Goal: Task Accomplishment & Management: Manage account settings

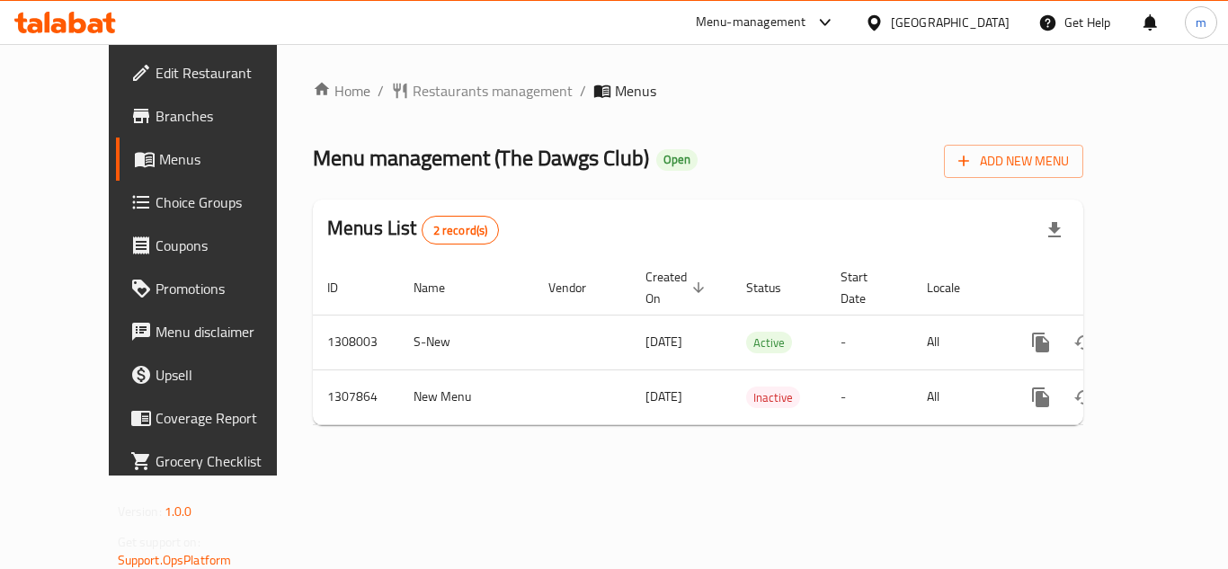
click at [73, 11] on div at bounding box center [65, 22] width 130 height 36
click at [84, 27] on icon at bounding box center [77, 23] width 17 height 22
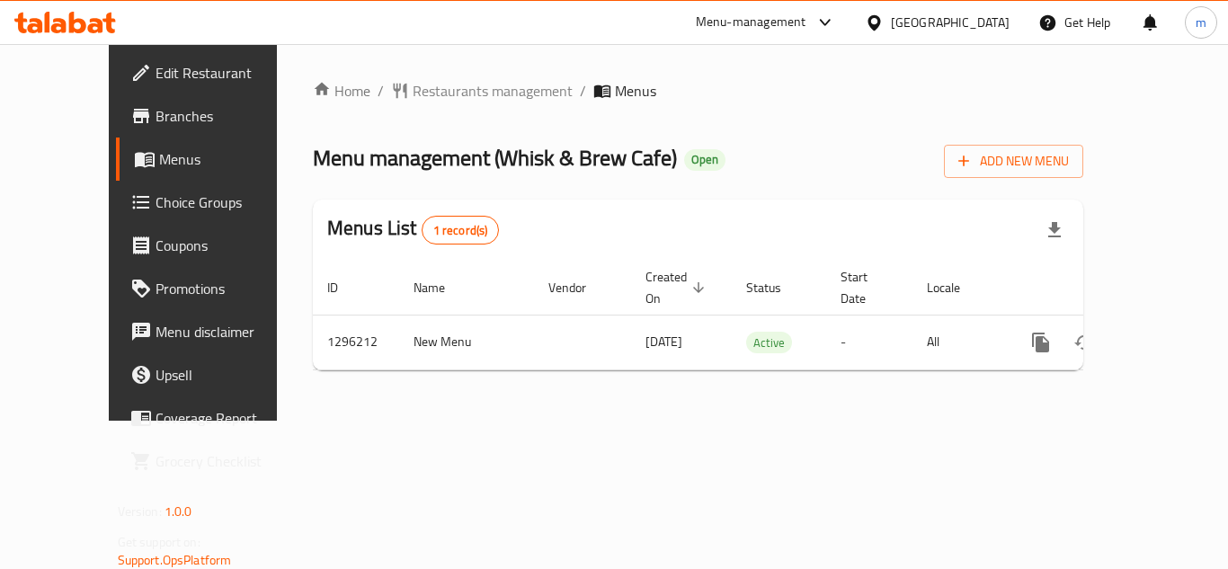
click at [47, 18] on icon at bounding box center [47, 22] width 5 height 21
click at [62, 20] on icon at bounding box center [58, 25] width 15 height 15
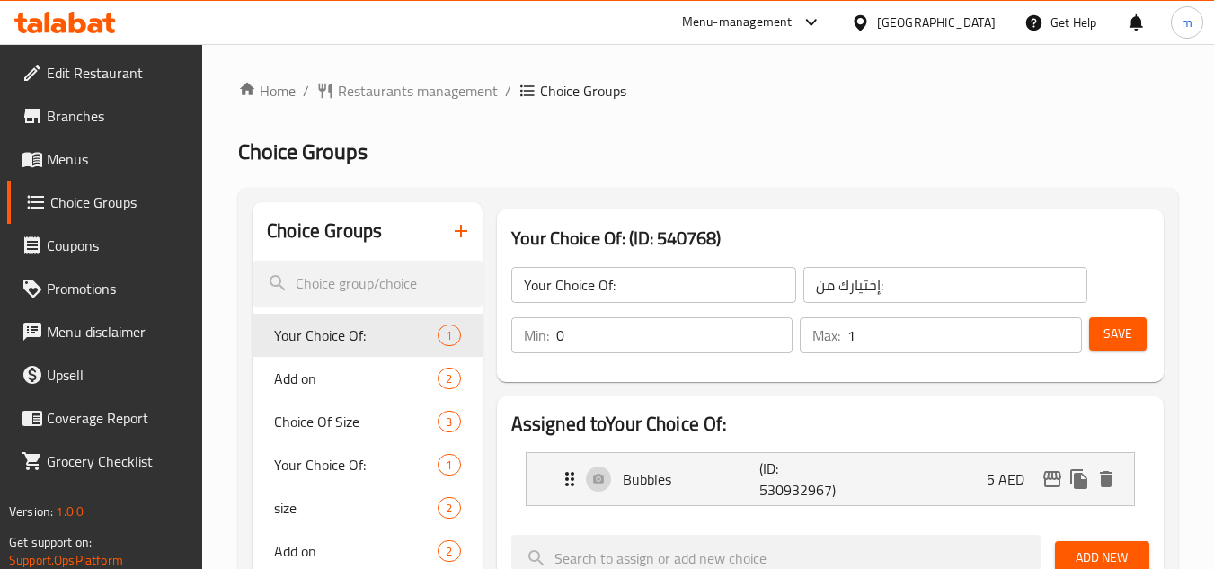
click at [69, 24] on icon at bounding box center [77, 23] width 17 height 22
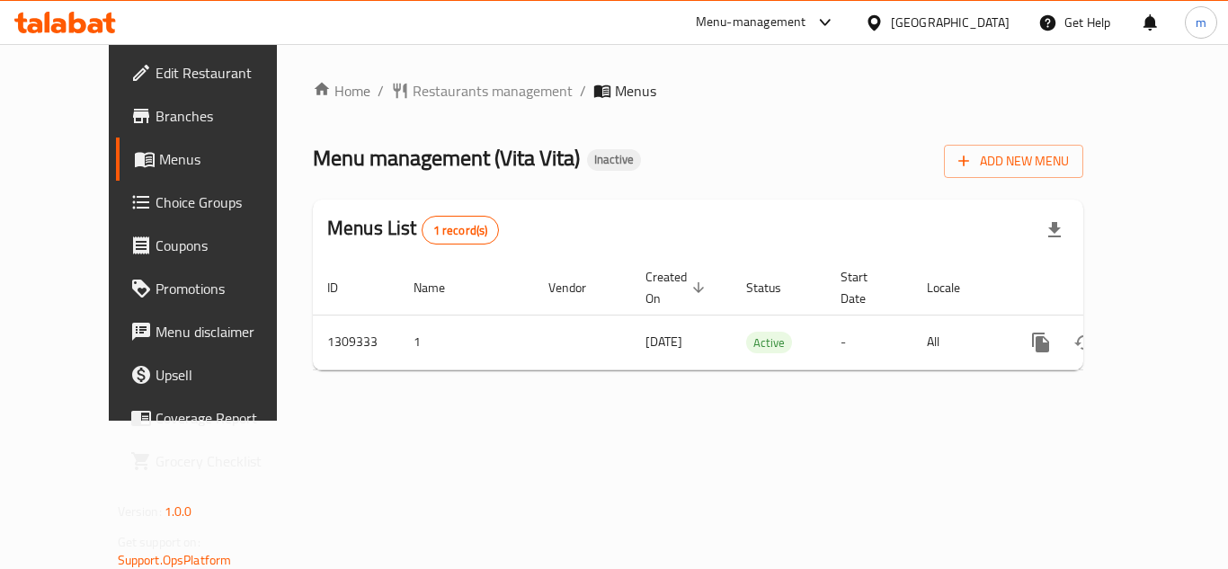
click at [80, 21] on icon at bounding box center [77, 23] width 17 height 22
click at [82, 20] on icon at bounding box center [77, 23] width 17 height 22
click at [82, 18] on icon at bounding box center [65, 23] width 102 height 22
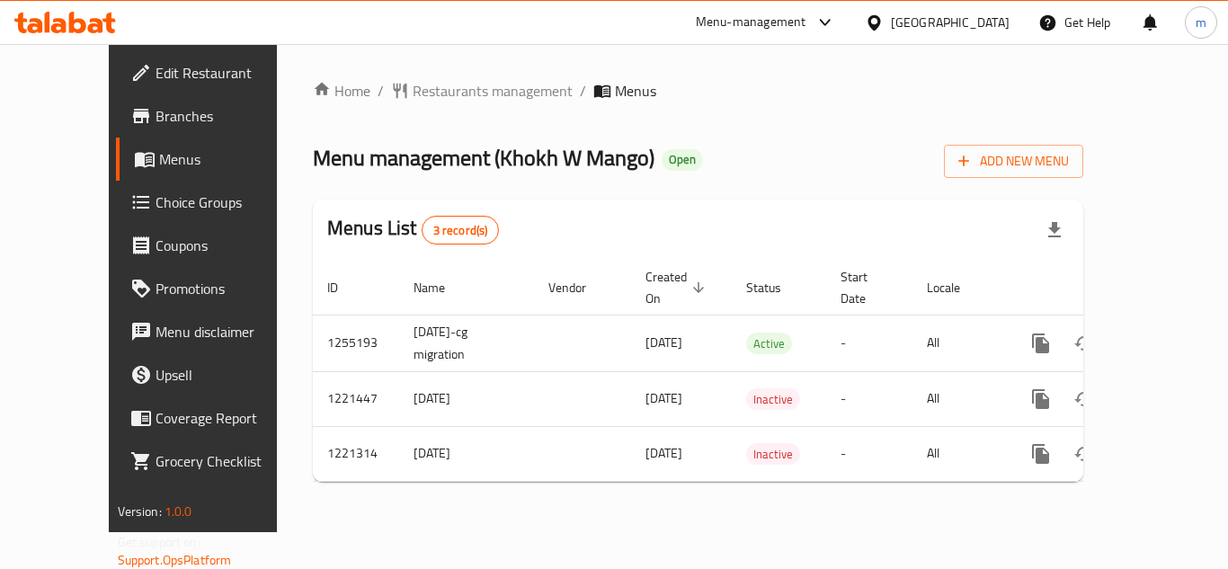
click at [71, 26] on icon at bounding box center [77, 23] width 17 height 22
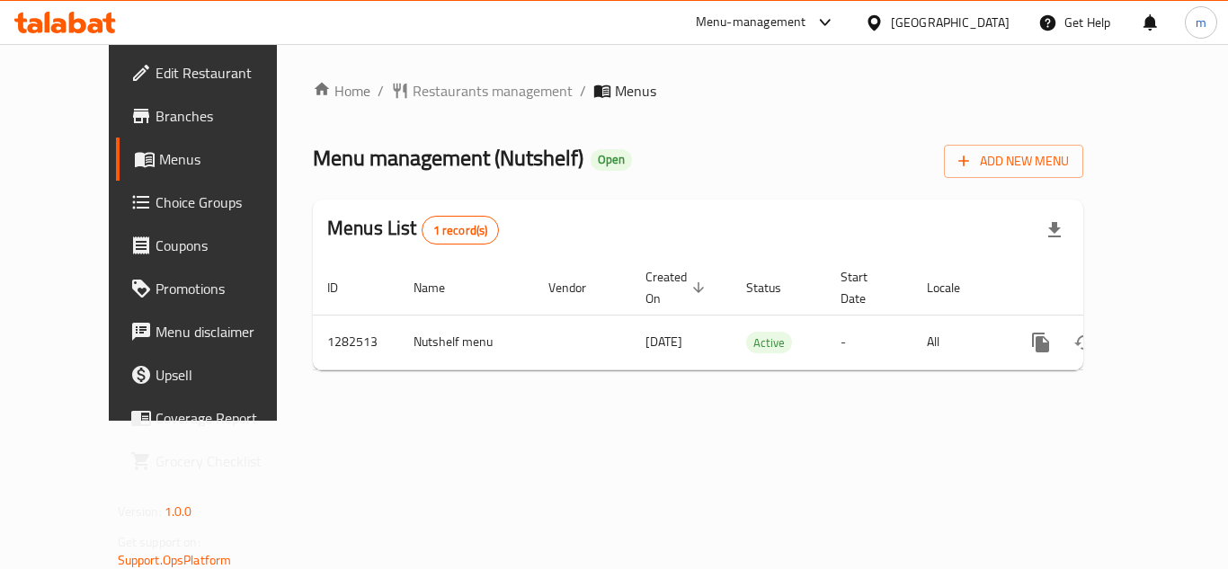
click at [50, 18] on icon at bounding box center [65, 23] width 102 height 22
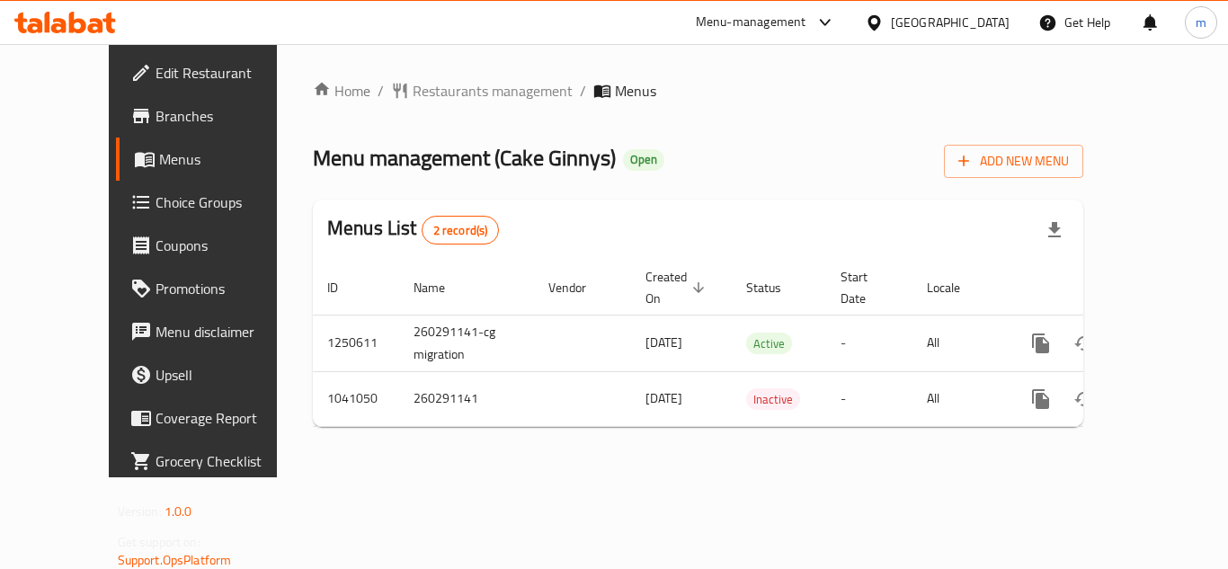
click at [155, 209] on span "Choice Groups" at bounding box center [227, 202] width 144 height 22
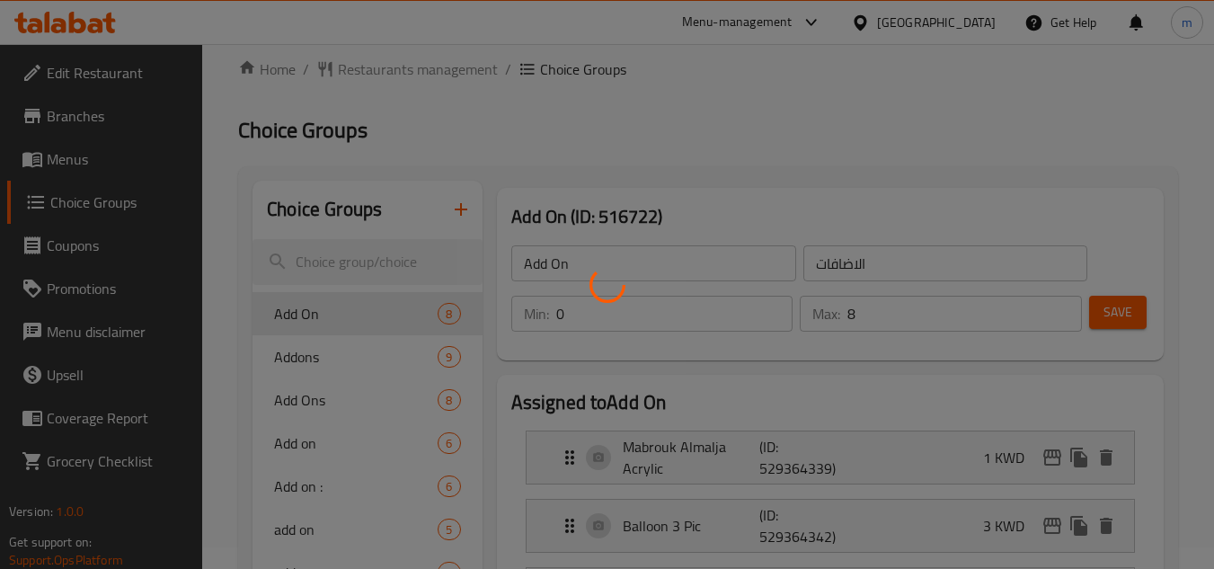
scroll to position [180, 0]
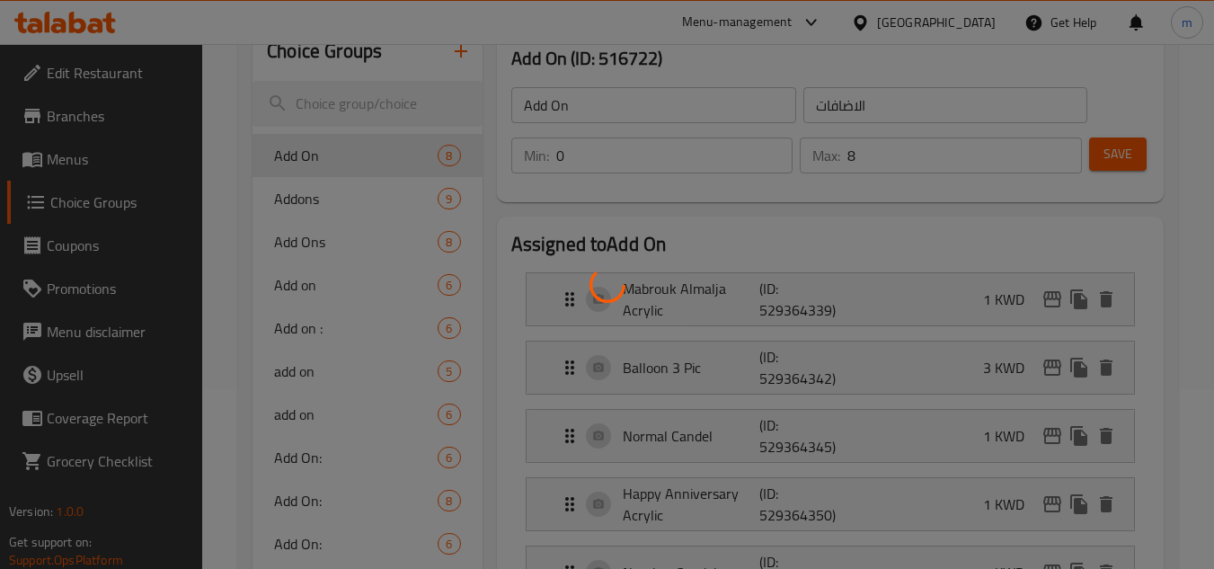
click at [344, 235] on div at bounding box center [607, 284] width 1214 height 569
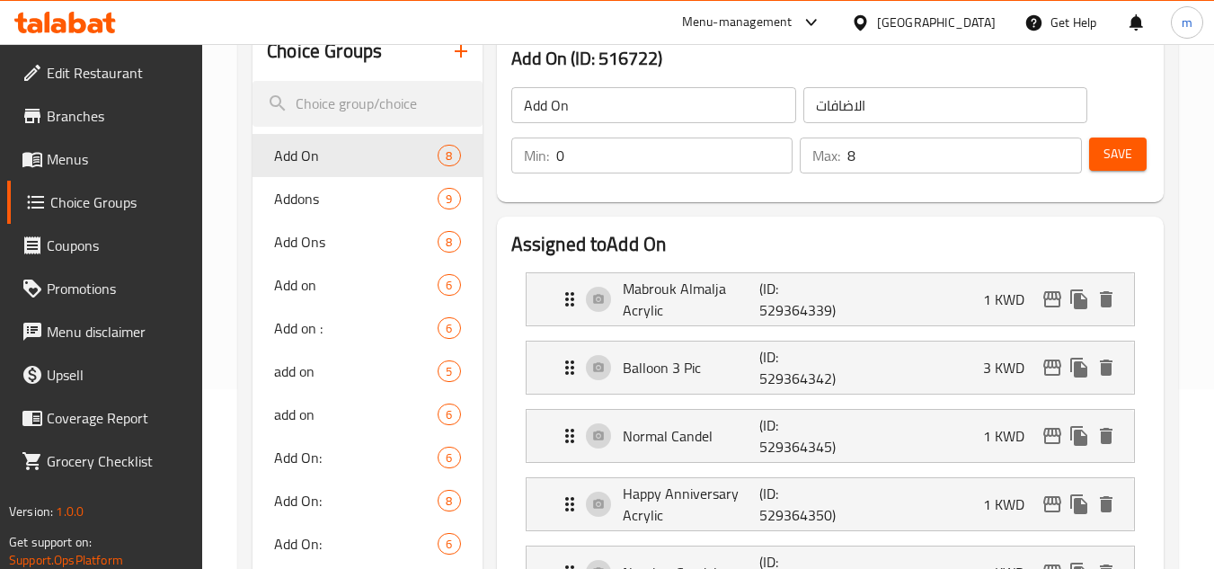
click at [337, 242] on span "Add Ons" at bounding box center [356, 242] width 164 height 22
click at [346, 244] on span "Add Ons" at bounding box center [356, 242] width 164 height 22
click at [319, 248] on span "Add Ons" at bounding box center [356, 242] width 164 height 22
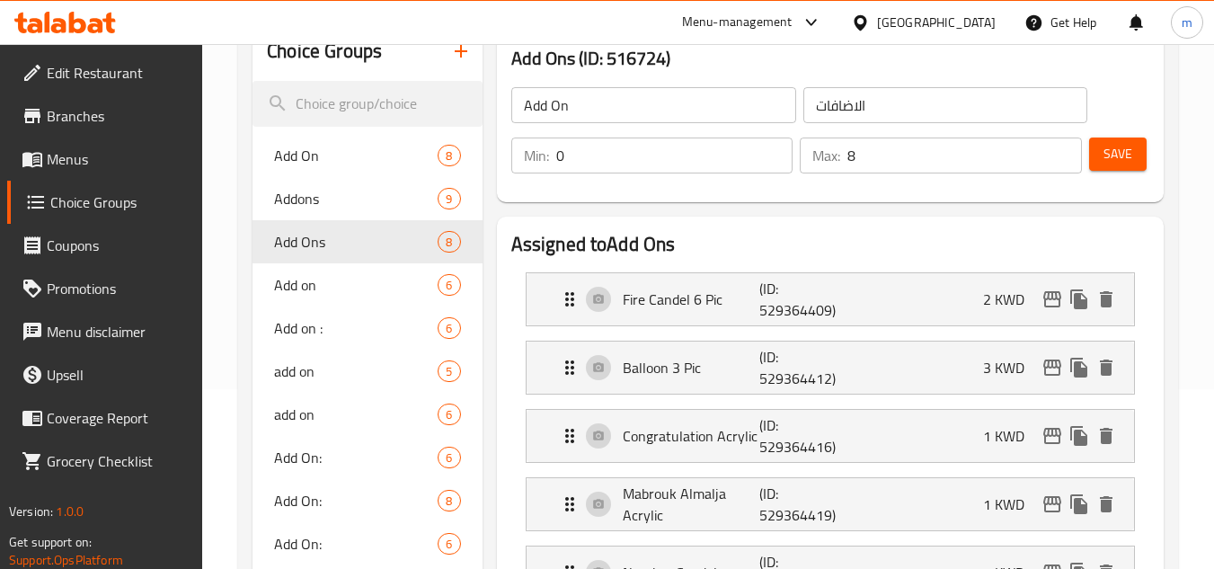
type input "Add Ons"
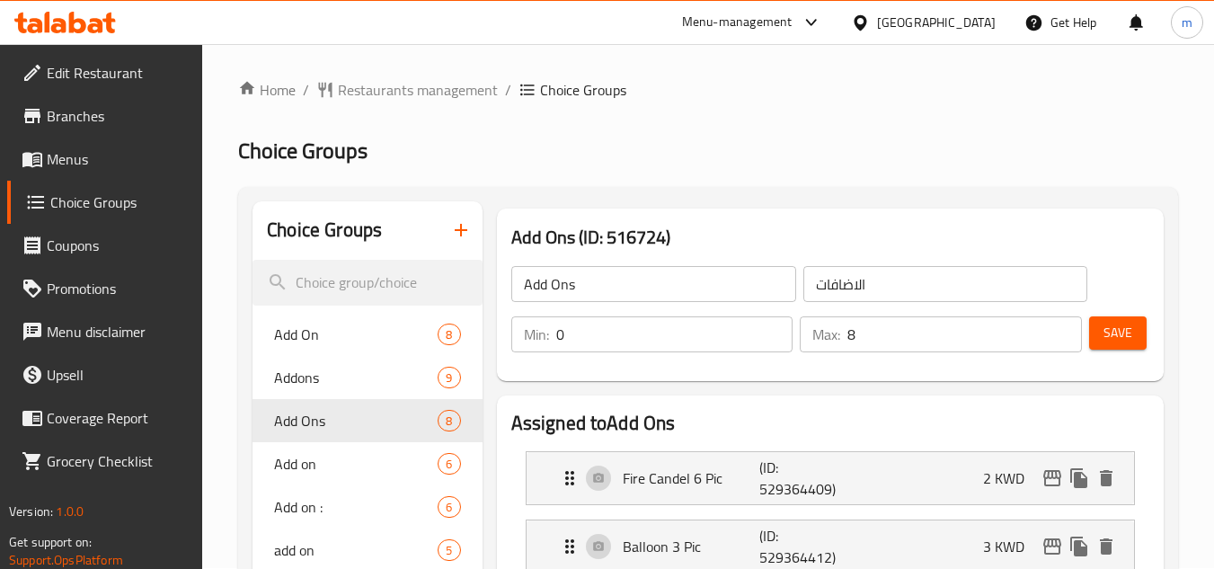
scroll to position [0, 0]
click at [102, 33] on div at bounding box center [65, 23] width 102 height 22
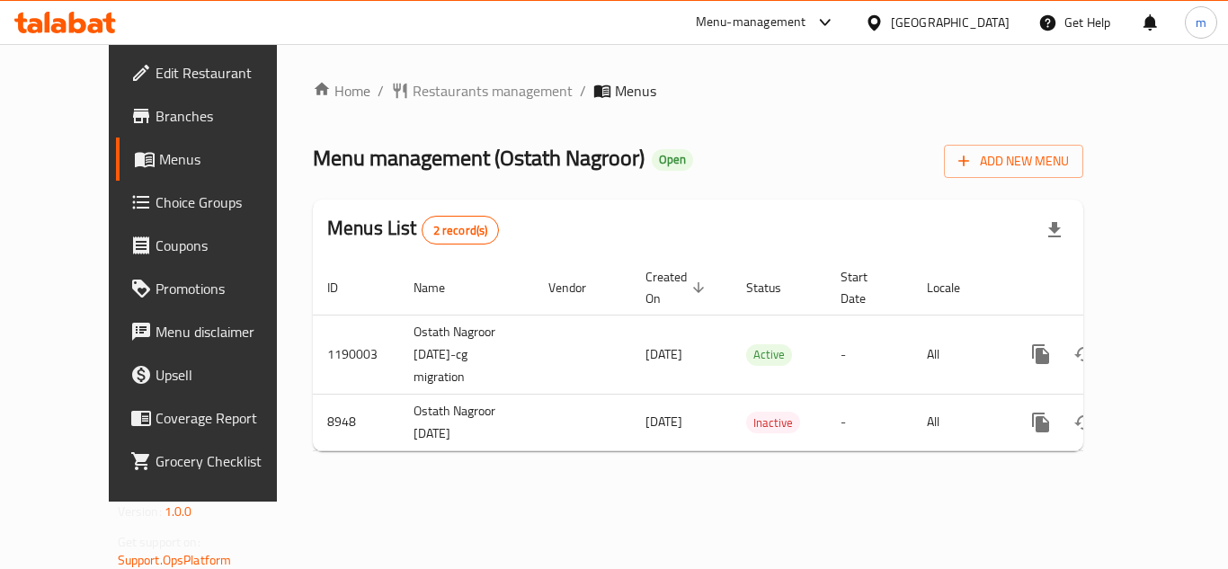
click at [68, 31] on icon at bounding box center [65, 23] width 102 height 22
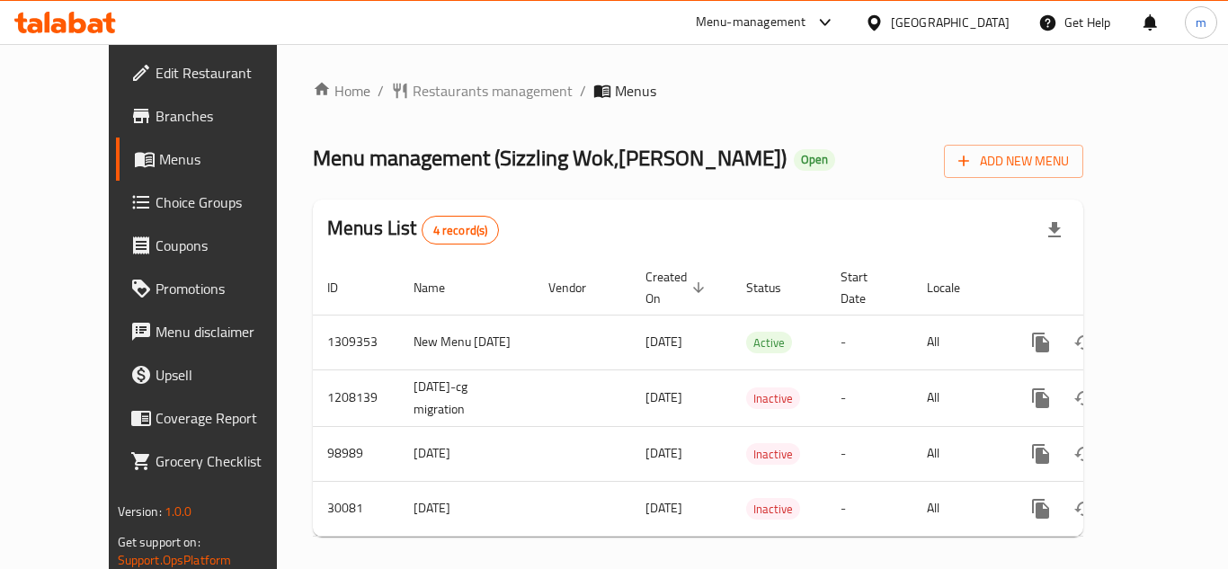
click at [78, 25] on icon at bounding box center [65, 23] width 102 height 22
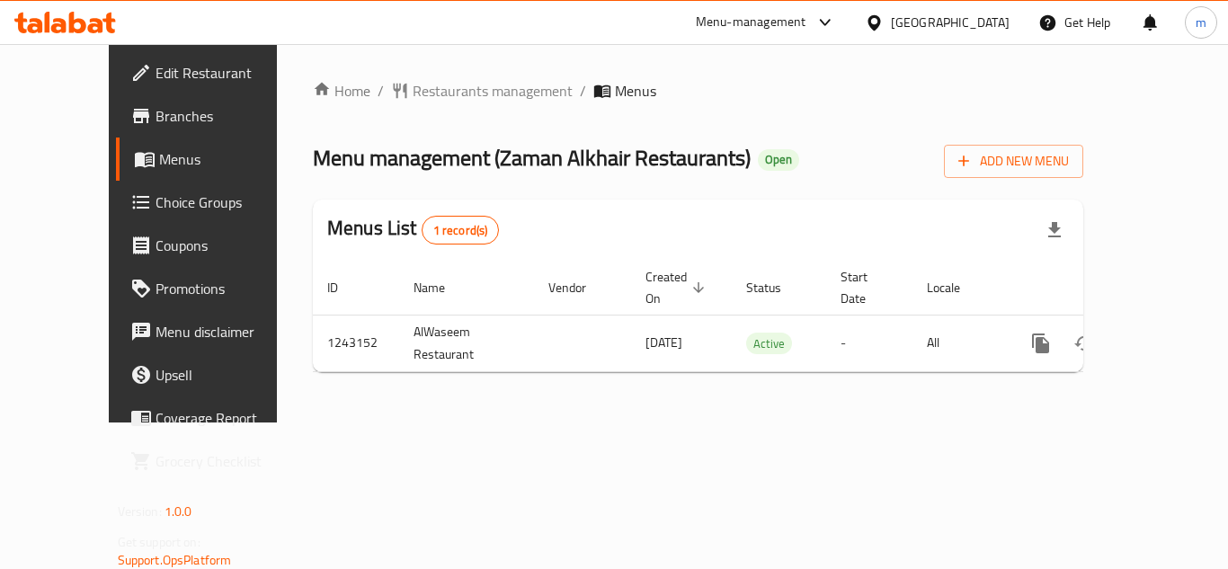
click at [70, 18] on icon at bounding box center [77, 23] width 17 height 22
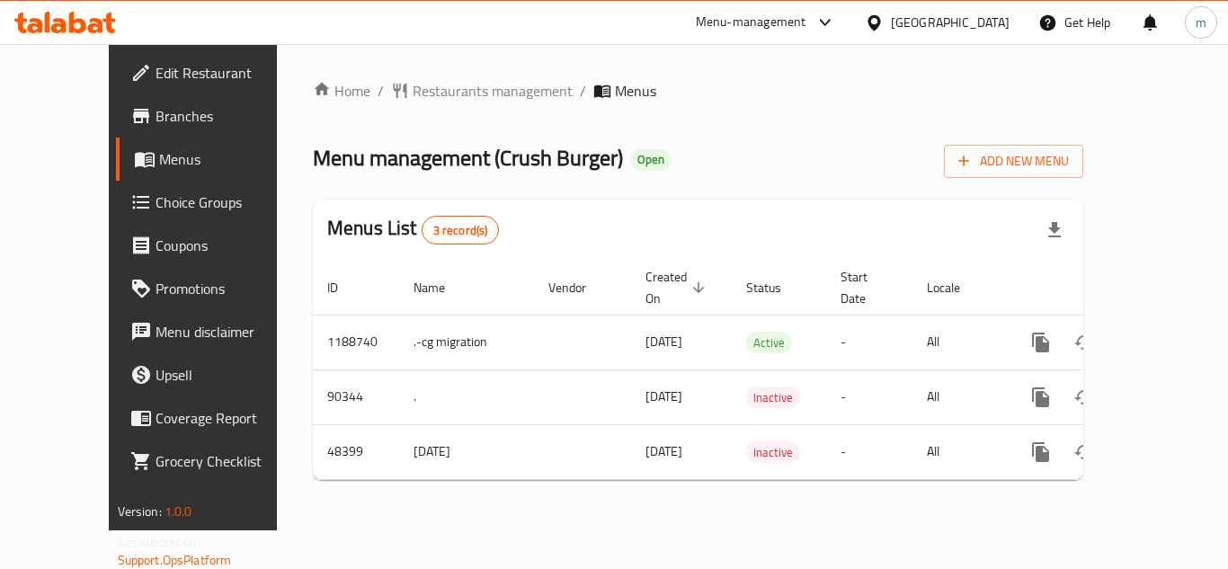
click at [58, 18] on icon at bounding box center [65, 23] width 102 height 22
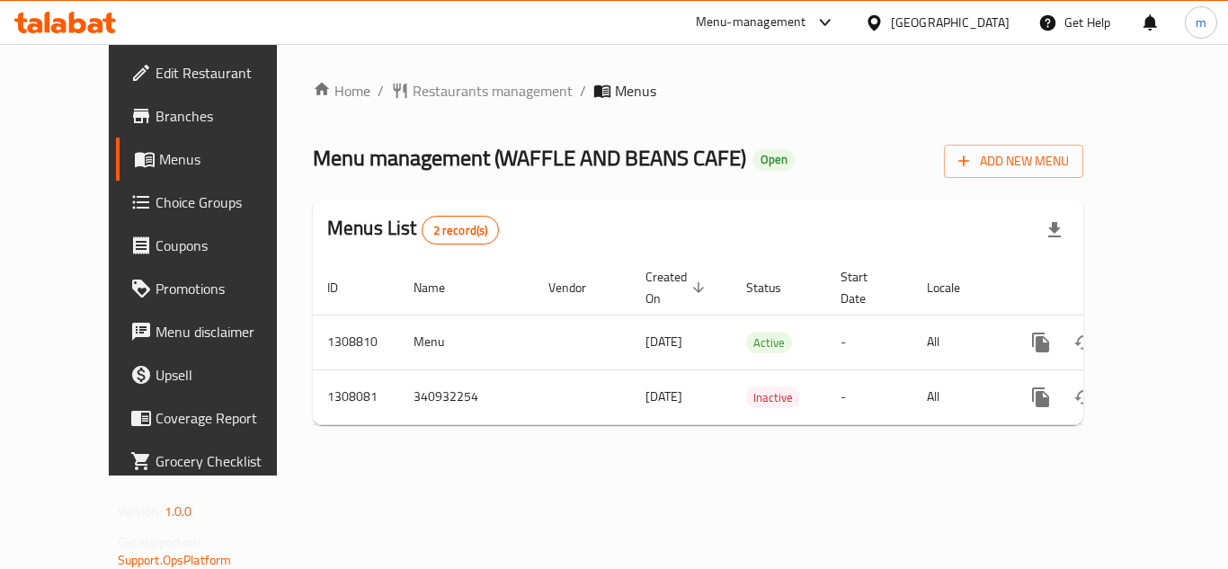
click at [41, 20] on icon at bounding box center [65, 23] width 102 height 22
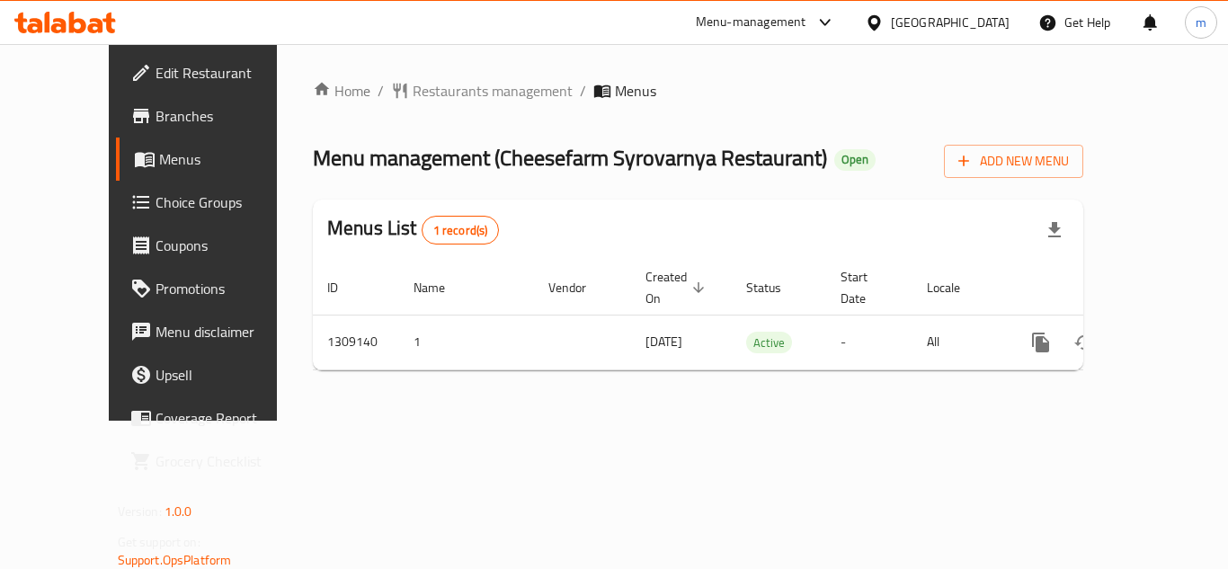
click at [60, 31] on icon at bounding box center [58, 25] width 15 height 15
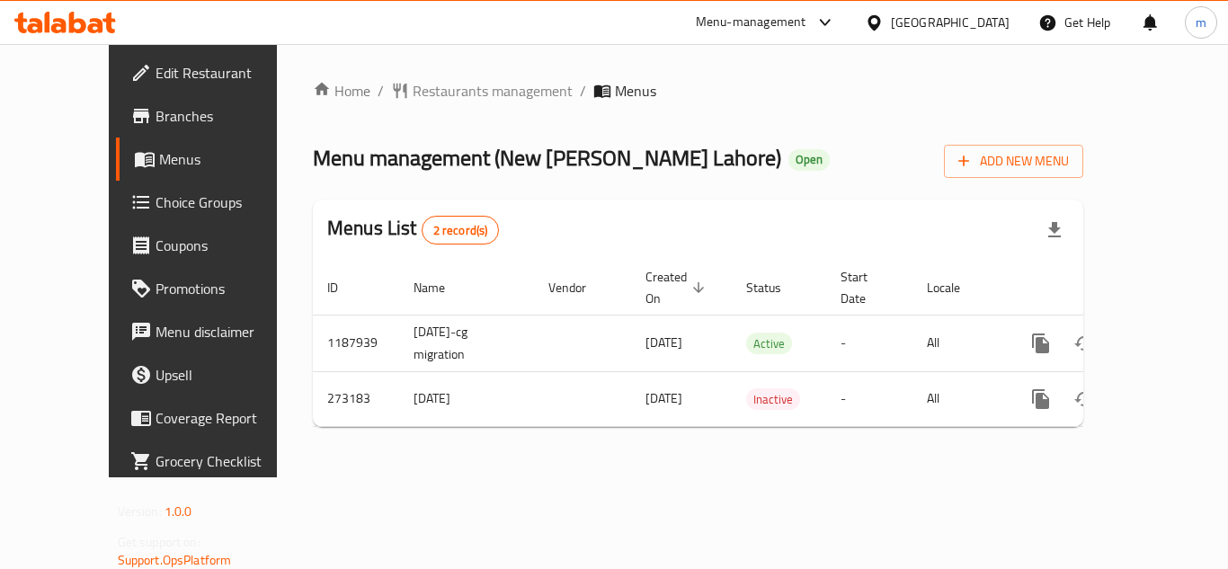
click at [100, 15] on icon at bounding box center [65, 23] width 102 height 22
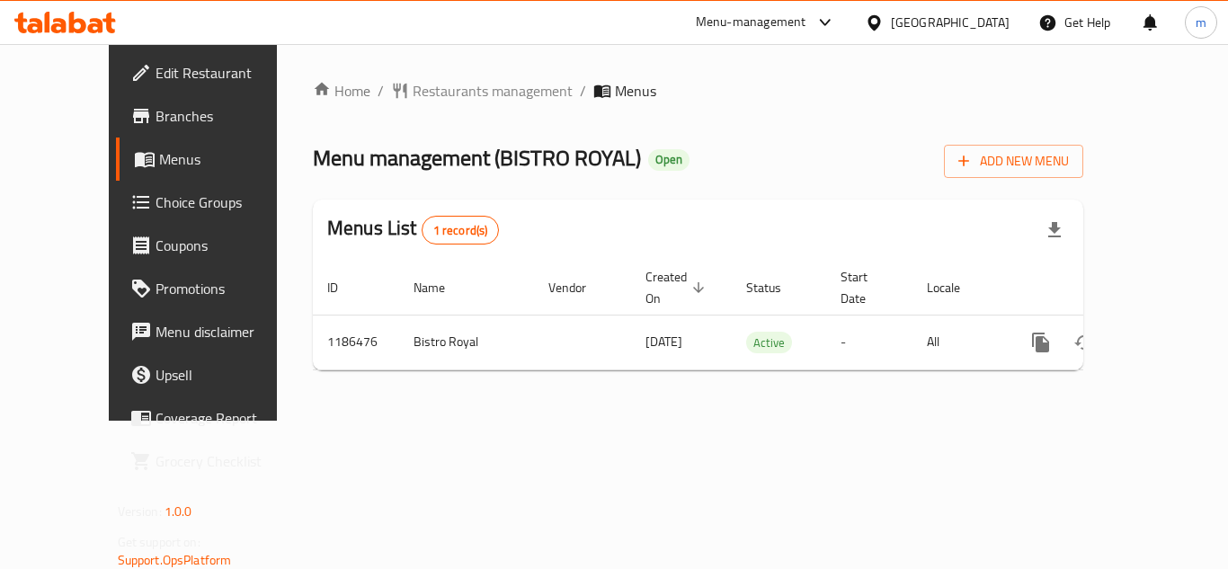
click at [76, 31] on icon at bounding box center [77, 23] width 17 height 22
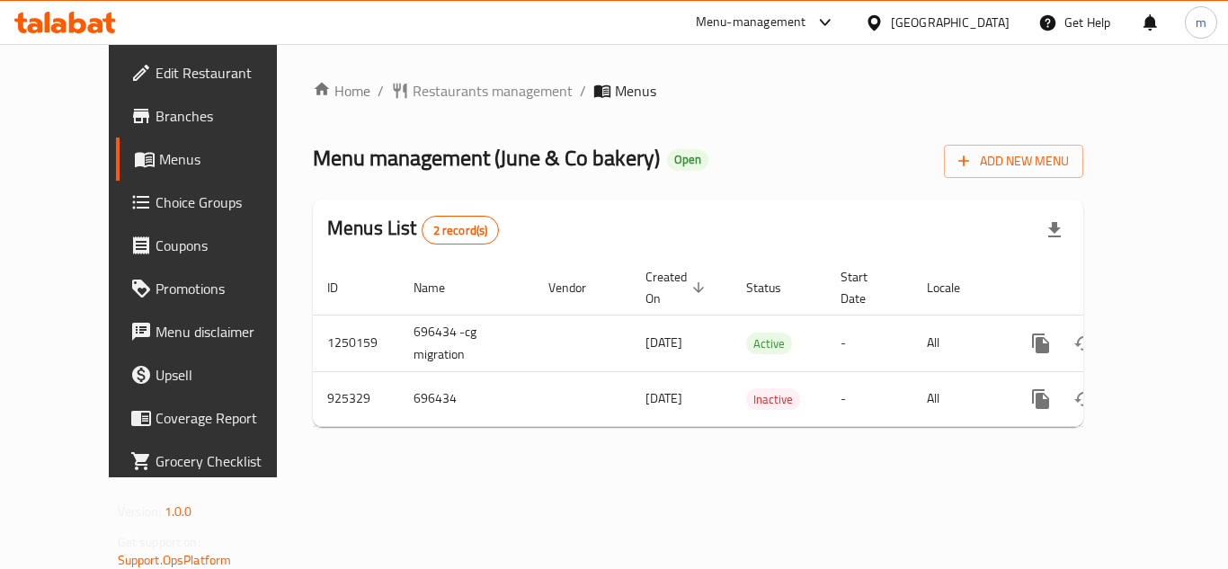
click at [102, 23] on icon at bounding box center [95, 25] width 15 height 15
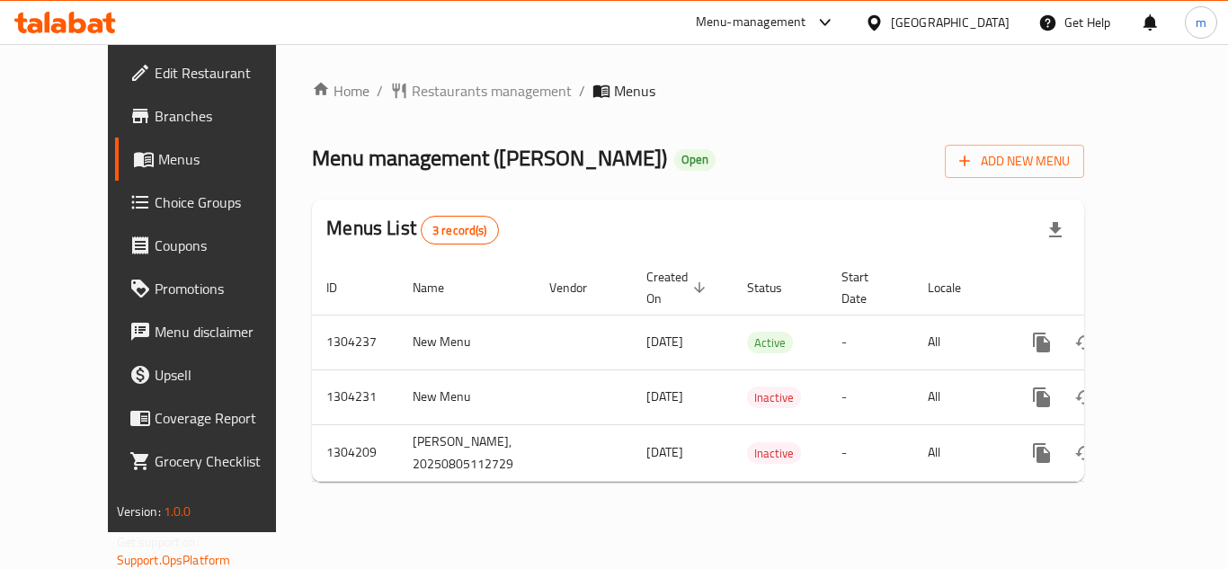
click at [60, 18] on icon at bounding box center [65, 23] width 102 height 22
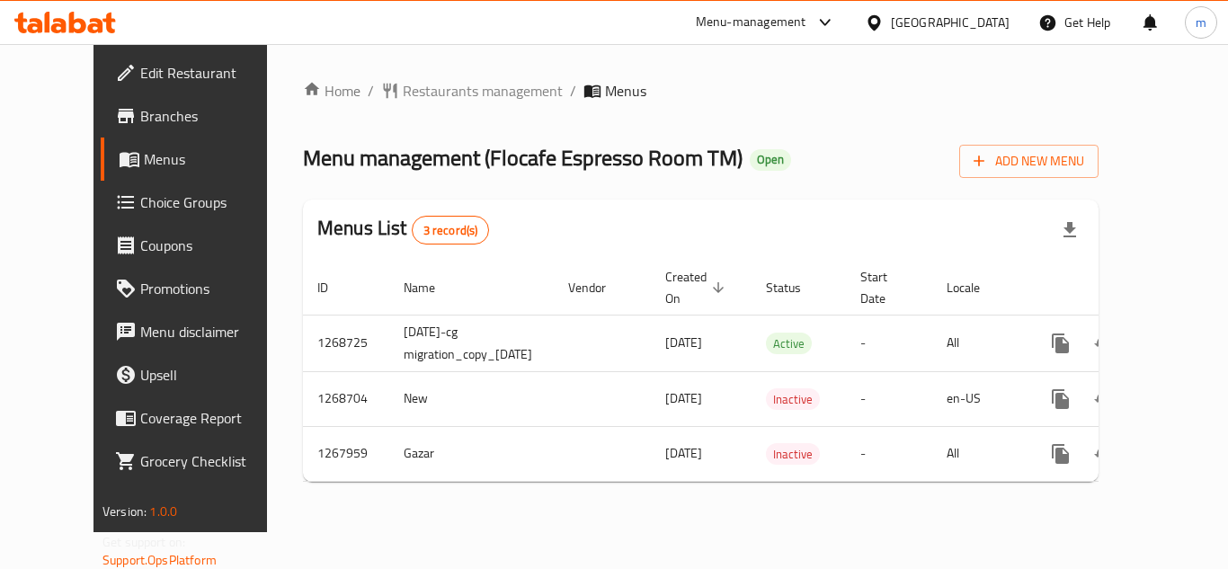
click at [140, 203] on span "Choice Groups" at bounding box center [212, 202] width 144 height 22
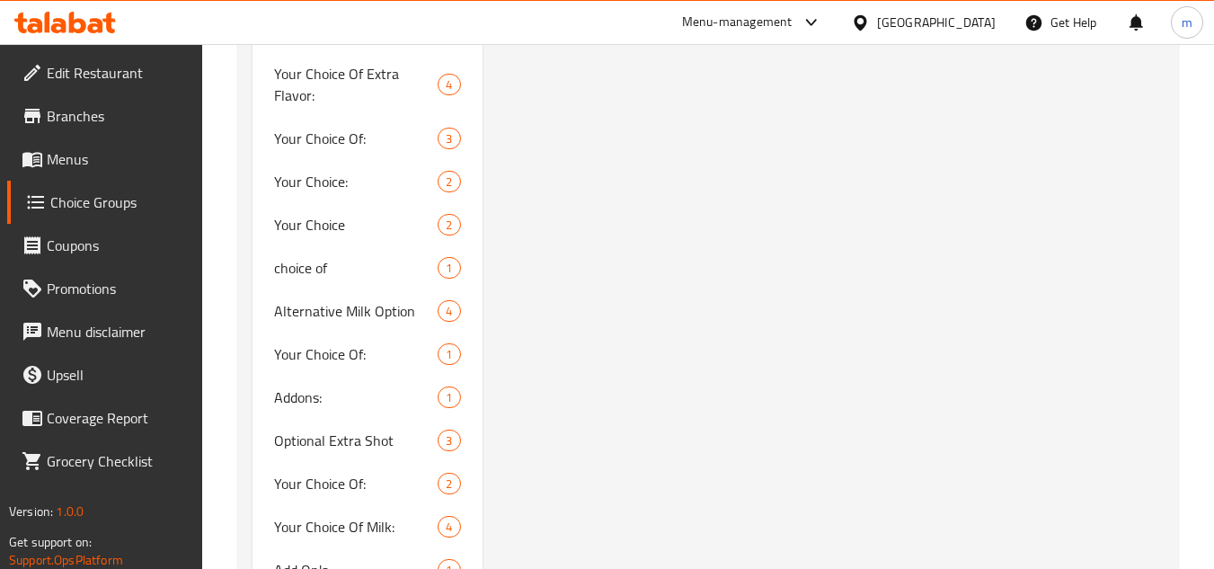
scroll to position [1887, 0]
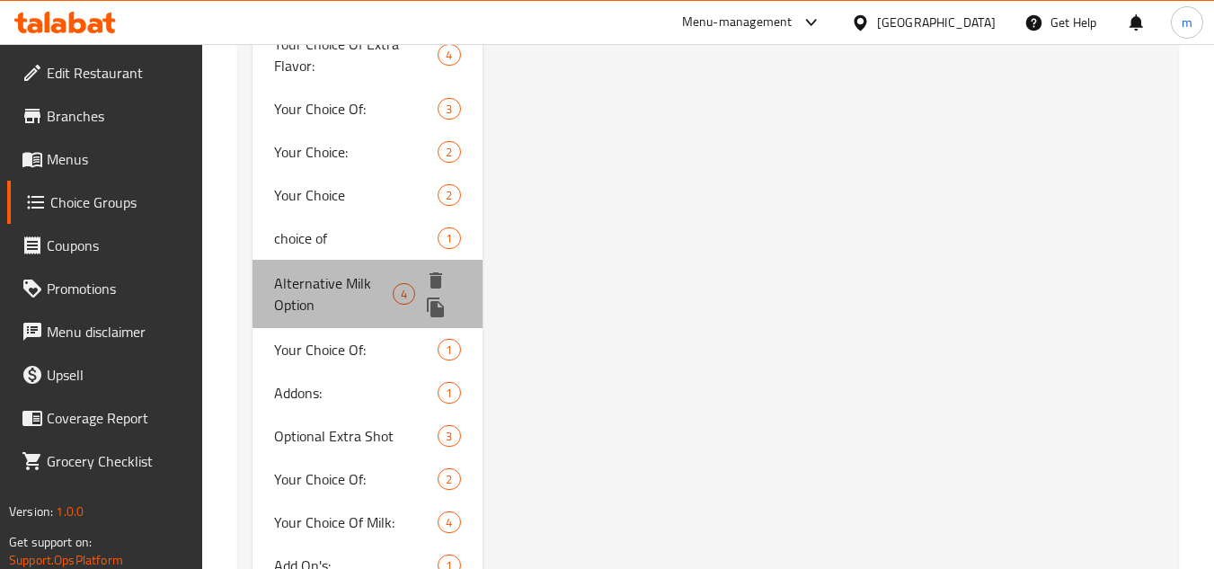
click at [323, 279] on span "Alternative Milk Option" at bounding box center [333, 293] width 119 height 43
type input "Alternative Milk Option"
type input "خيار حليب بديل"
type input "0"
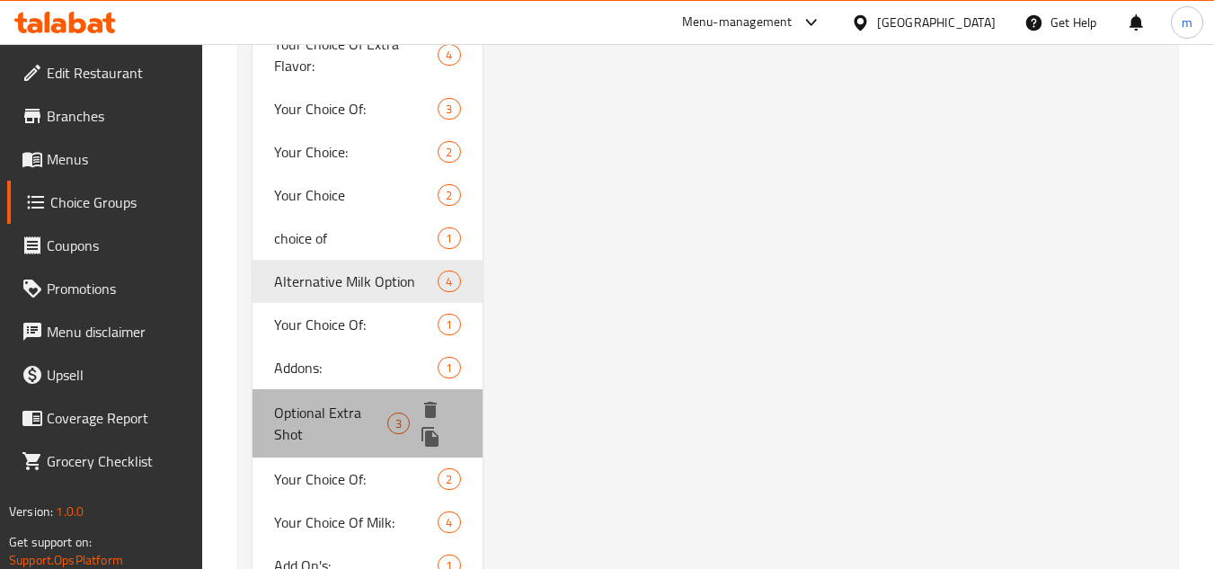
click at [297, 407] on span "Optional Extra Shot" at bounding box center [330, 423] width 113 height 43
type input "Optional Extra Shot"
type input "لقطة إضافية اختيارية"
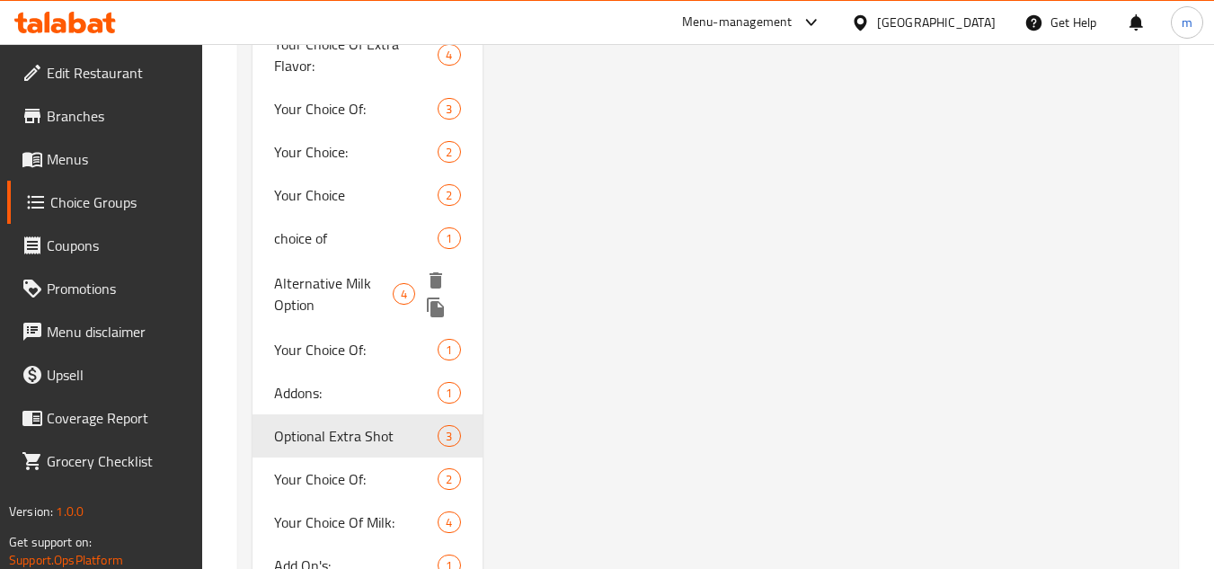
click at [351, 278] on span "Alternative Milk Option" at bounding box center [333, 293] width 119 height 43
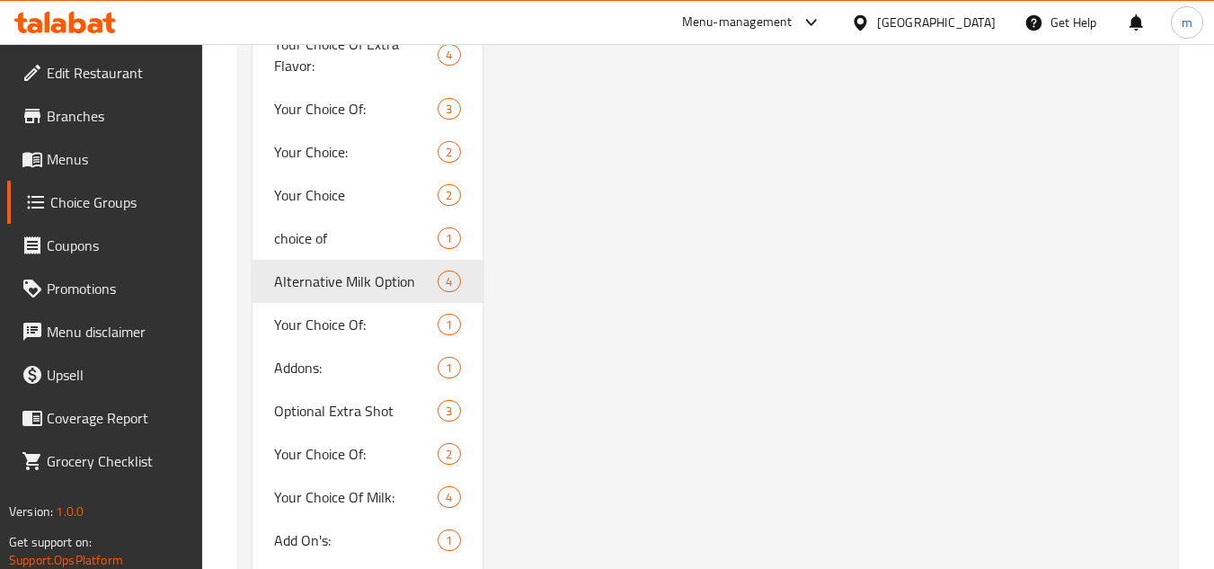
type input "Alternative Milk Option"
type input "خيار حليب بديل"
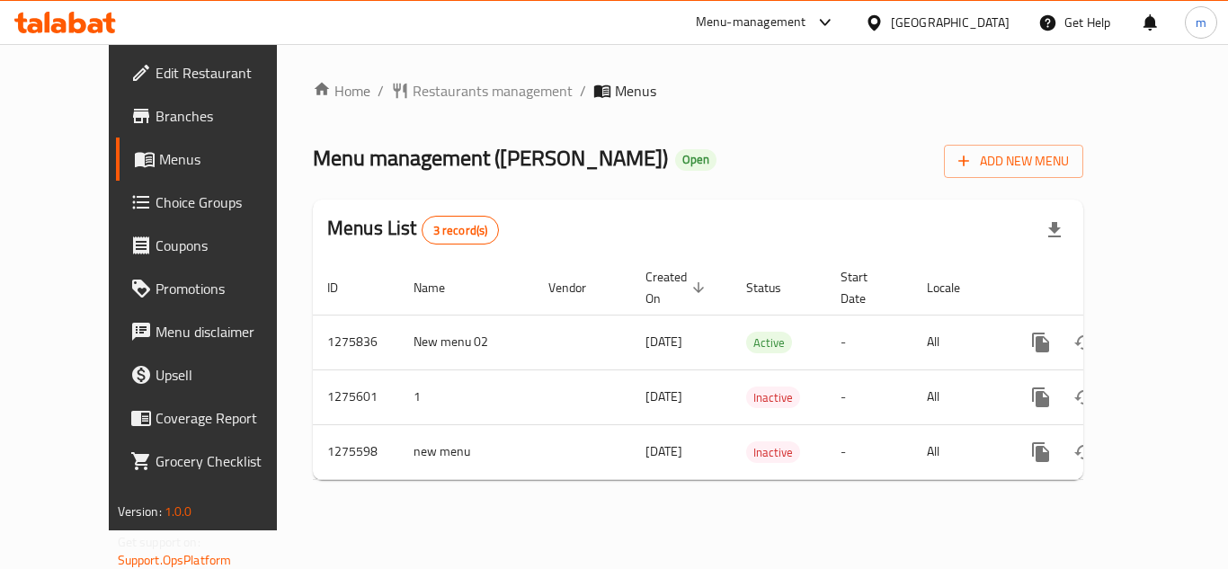
click at [92, 15] on icon at bounding box center [65, 23] width 102 height 22
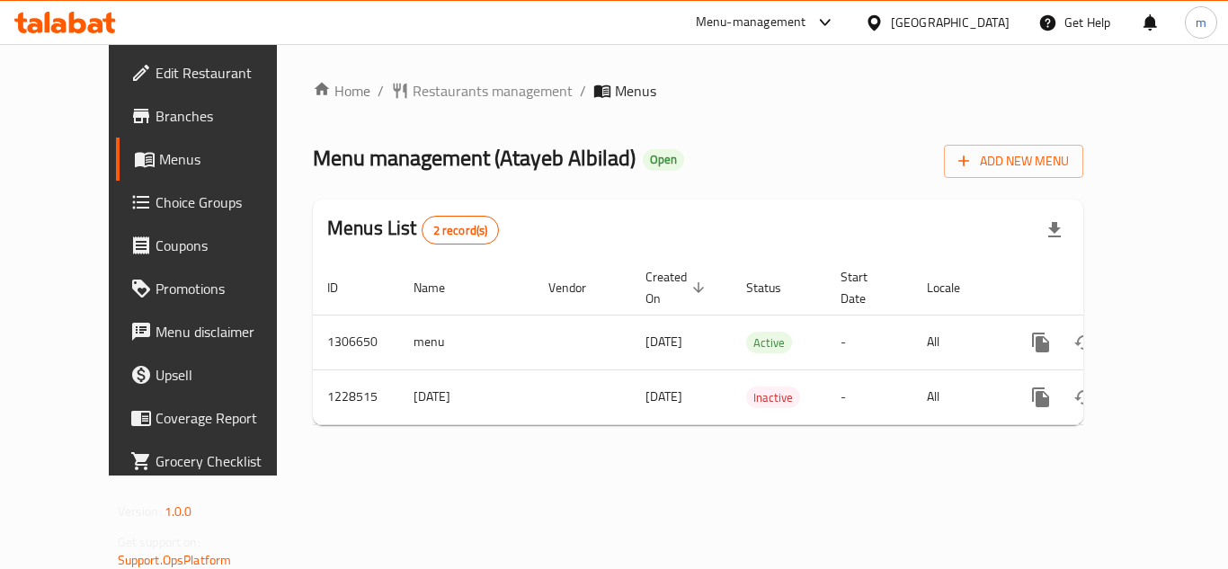
click at [70, 19] on icon at bounding box center [77, 23] width 17 height 22
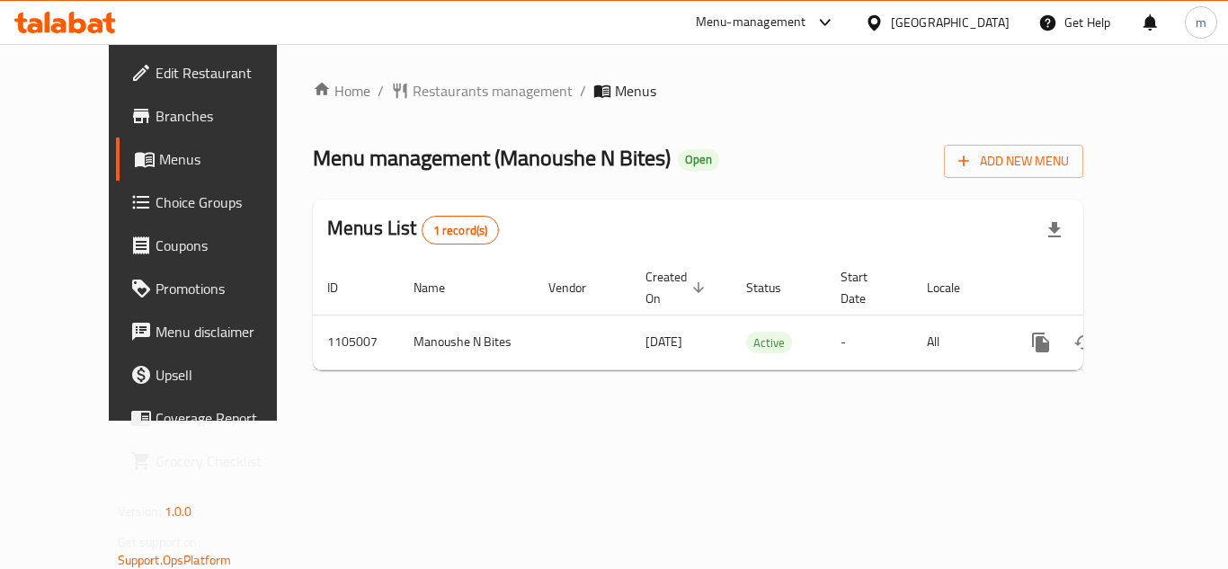
click at [76, 25] on icon at bounding box center [65, 23] width 102 height 22
click at [64, 18] on icon at bounding box center [65, 23] width 102 height 22
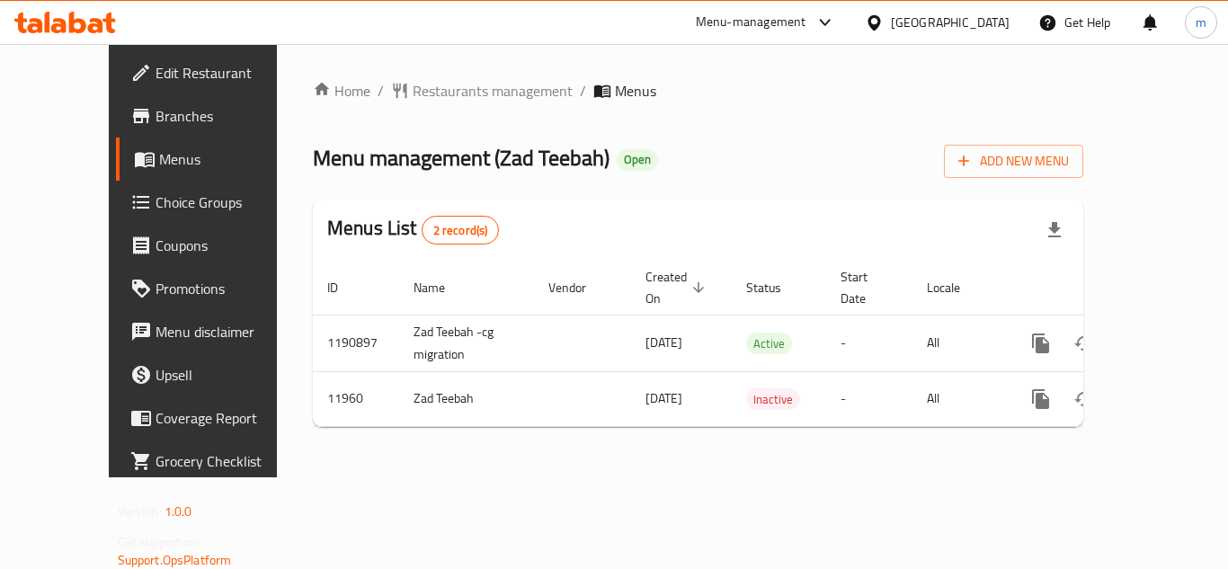
click at [59, 22] on icon at bounding box center [65, 23] width 102 height 22
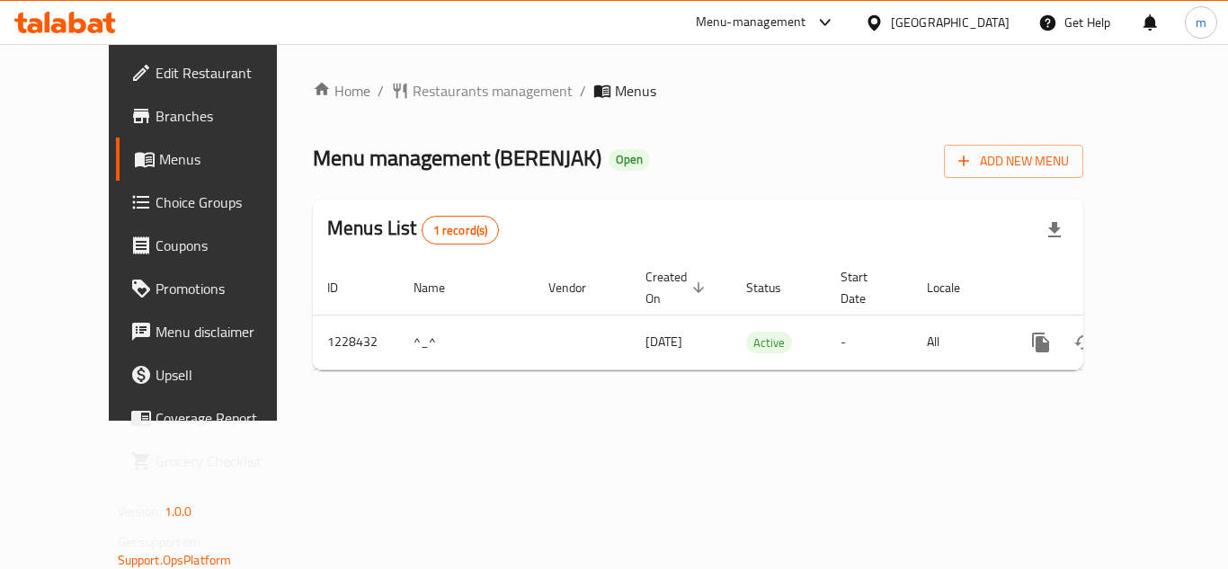
click at [155, 213] on span "Choice Groups" at bounding box center [227, 202] width 144 height 22
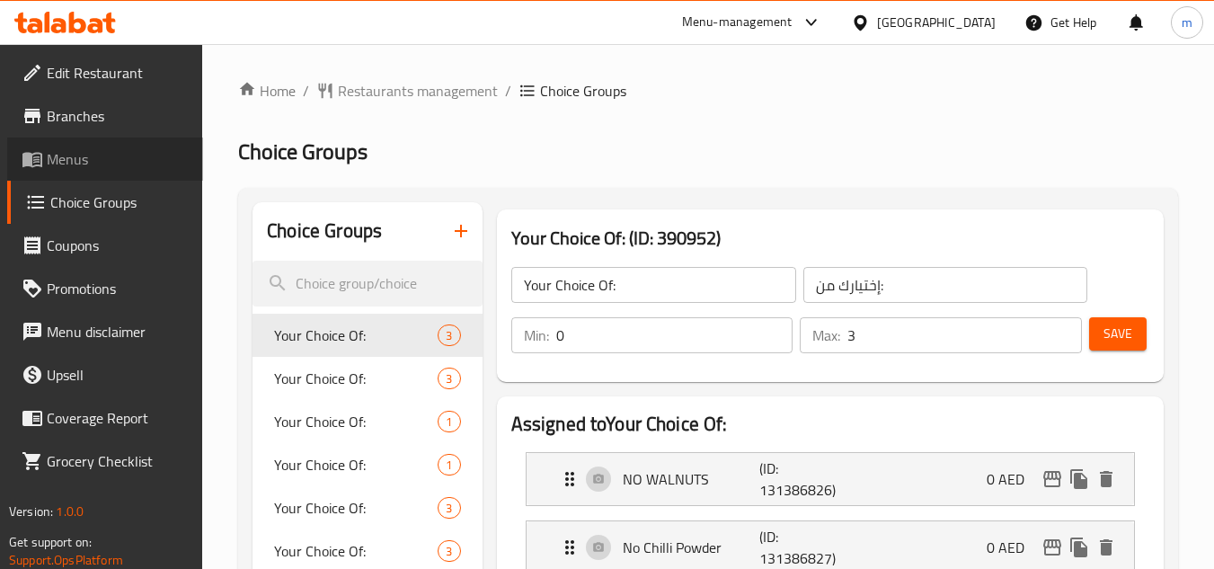
click at [52, 148] on span "Menus" at bounding box center [118, 159] width 142 height 22
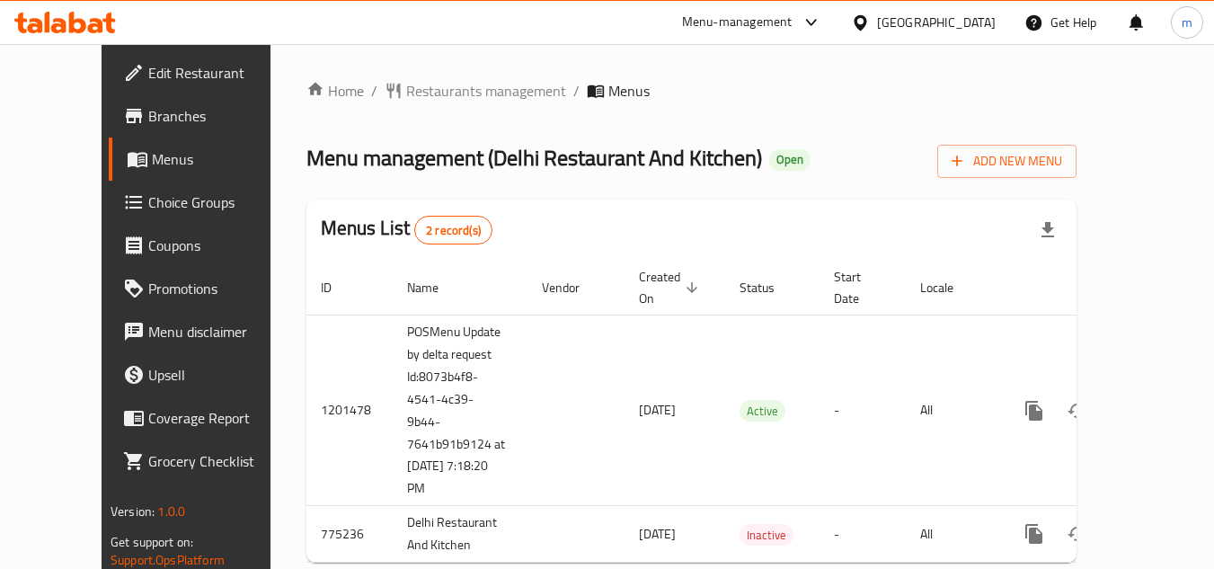
click at [911, 118] on div "Home / Restaurants management / Menus Menu management ( [GEOGRAPHIC_DATA] Resta…" at bounding box center [691, 328] width 770 height 497
click at [650, 102] on div "Home / Restaurants management / Menus Menu management ( [GEOGRAPHIC_DATA] Resta…" at bounding box center [691, 328] width 770 height 497
click at [430, 97] on span "Restaurants management" at bounding box center [486, 91] width 160 height 22
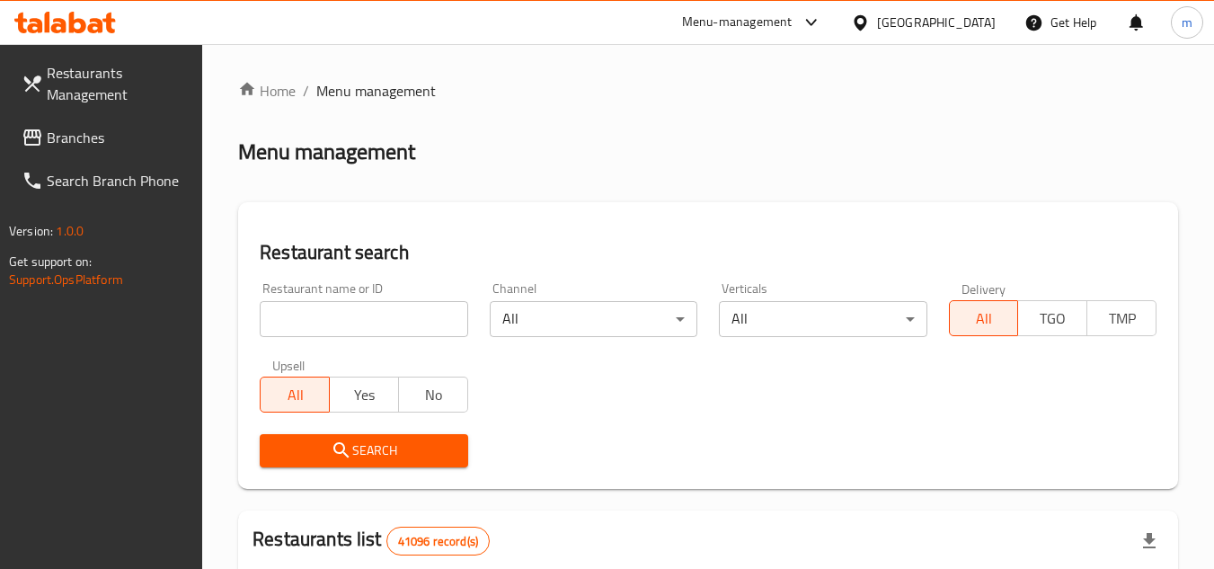
click at [400, 309] on input "search" at bounding box center [364, 319] width 208 height 36
paste input "652122"
type input "652122"
click button "Search" at bounding box center [364, 450] width 208 height 33
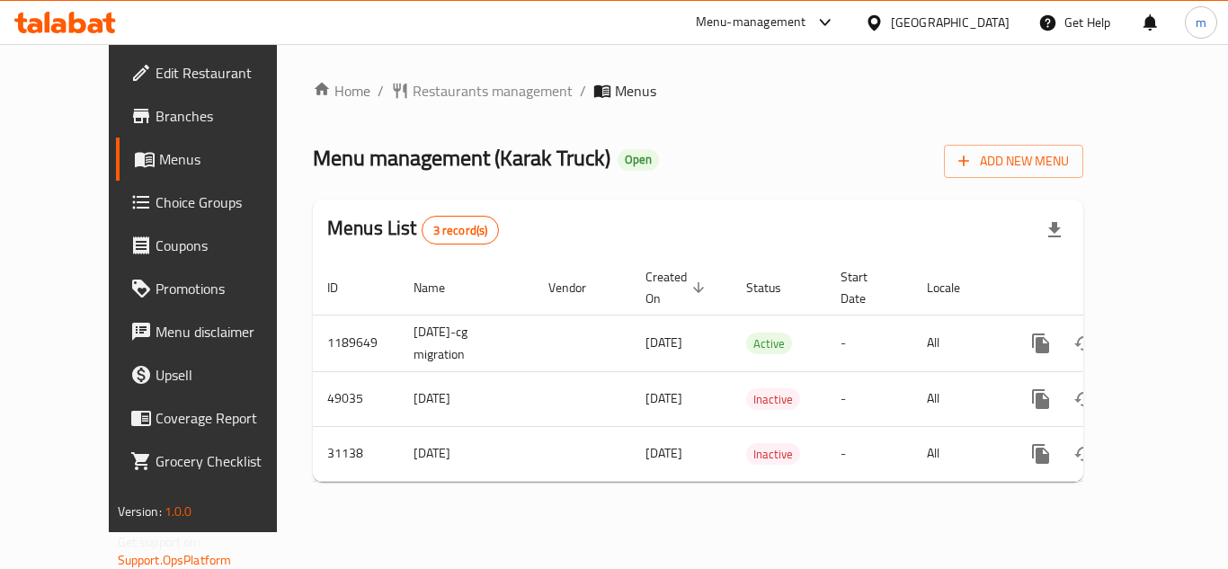
click at [87, 17] on icon at bounding box center [65, 23] width 102 height 22
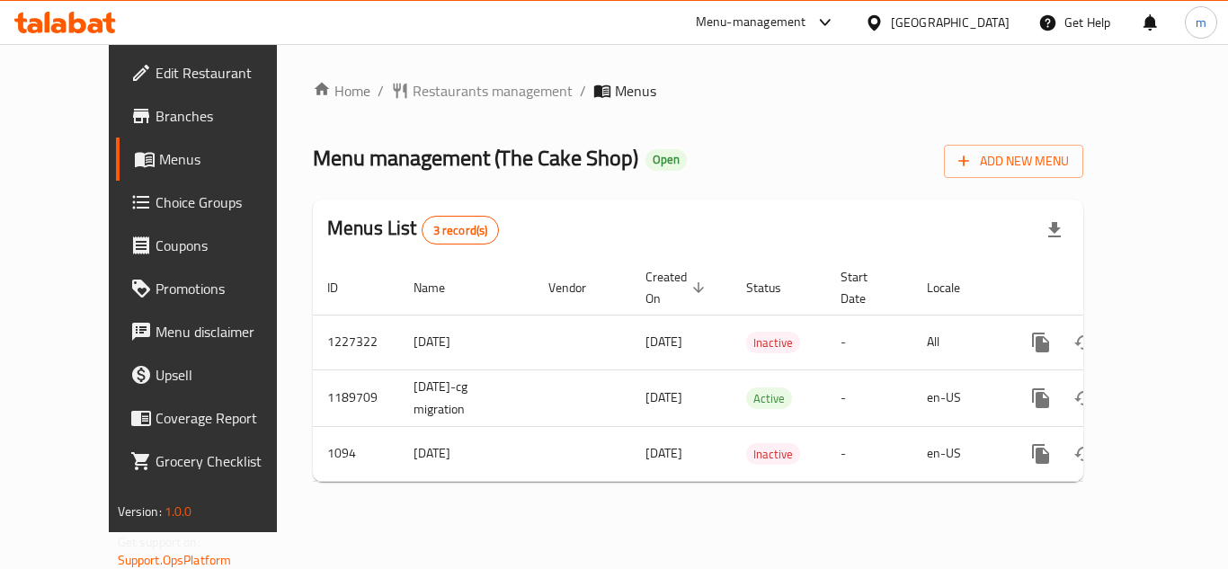
click at [155, 211] on span "Choice Groups" at bounding box center [227, 202] width 144 height 22
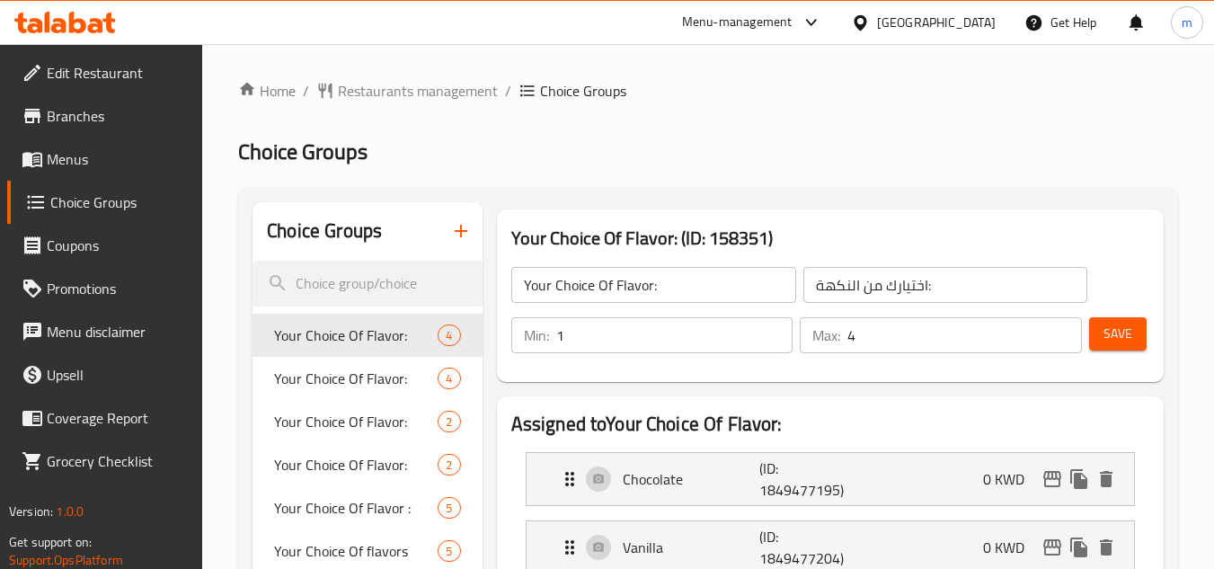
click at [366, 454] on span "Your Choice Of Flavor:" at bounding box center [356, 465] width 164 height 22
click at [368, 454] on span "Your Choice Of Flavor:" at bounding box center [356, 465] width 164 height 22
click at [385, 454] on span "Your Choice Of Flavor:" at bounding box center [356, 465] width 164 height 22
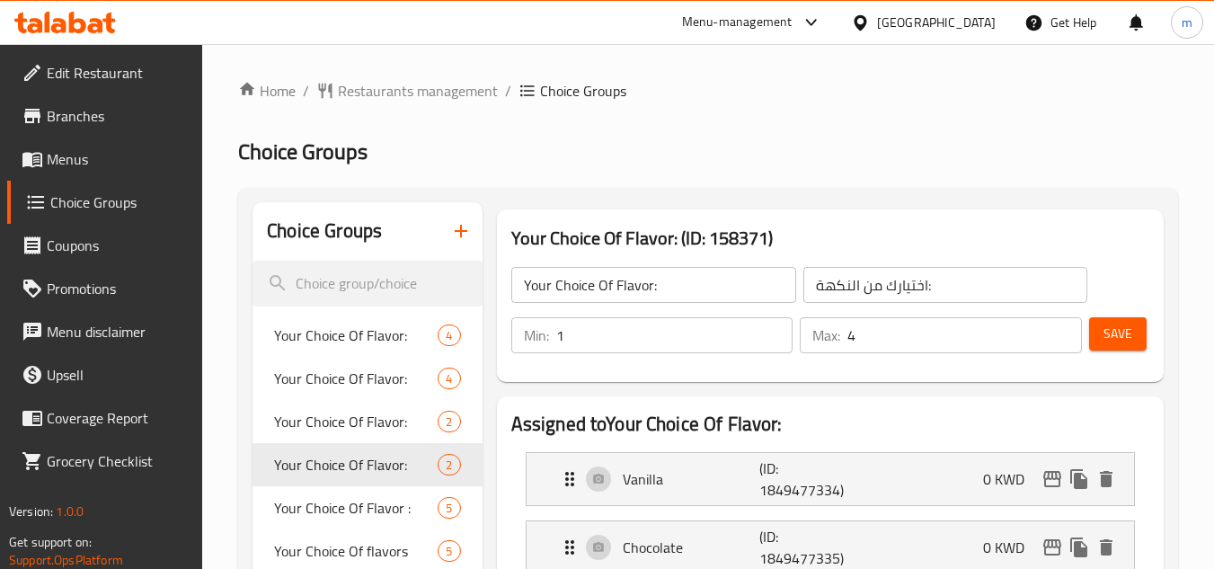
type input "2"
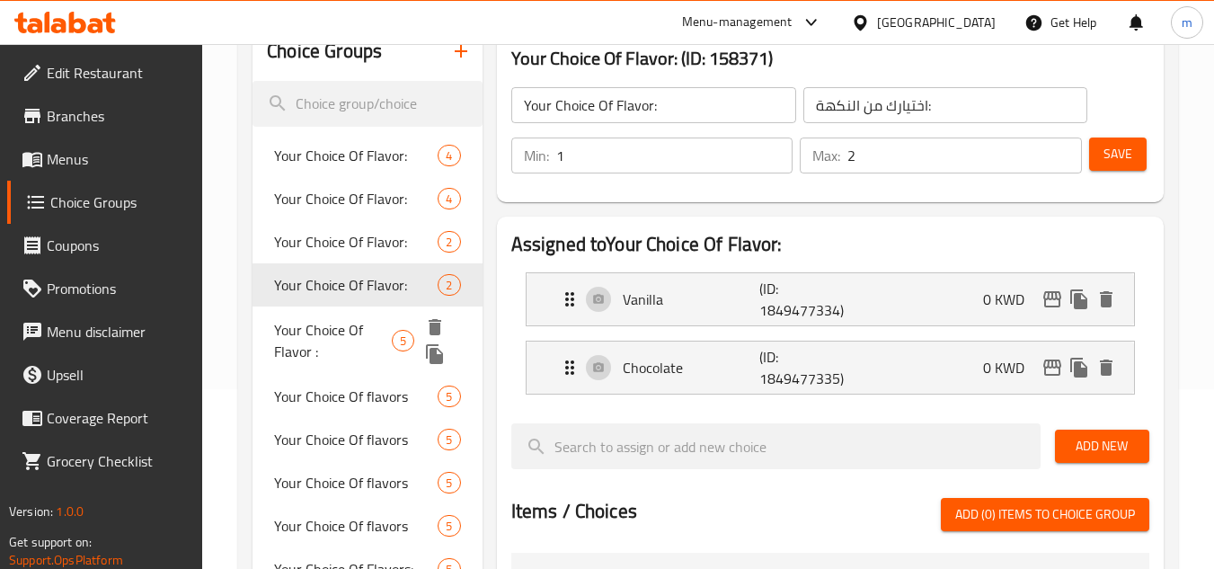
click at [321, 348] on span "Your Choice Of Flavor :" at bounding box center [333, 340] width 118 height 43
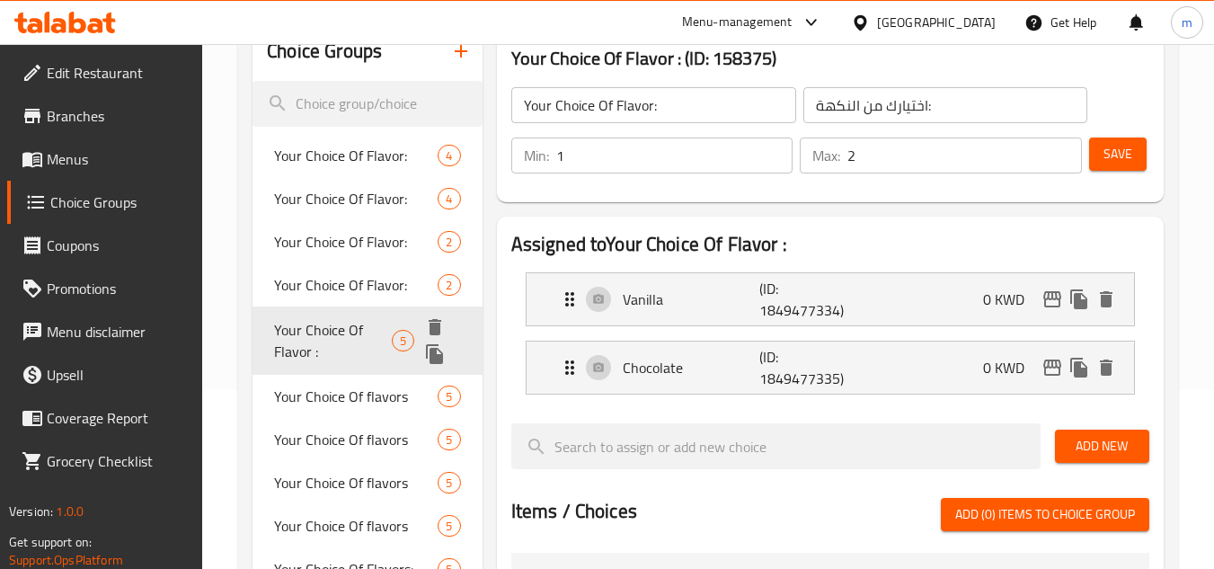
click at [333, 386] on span "Your Choice Of flavors" at bounding box center [356, 397] width 164 height 22
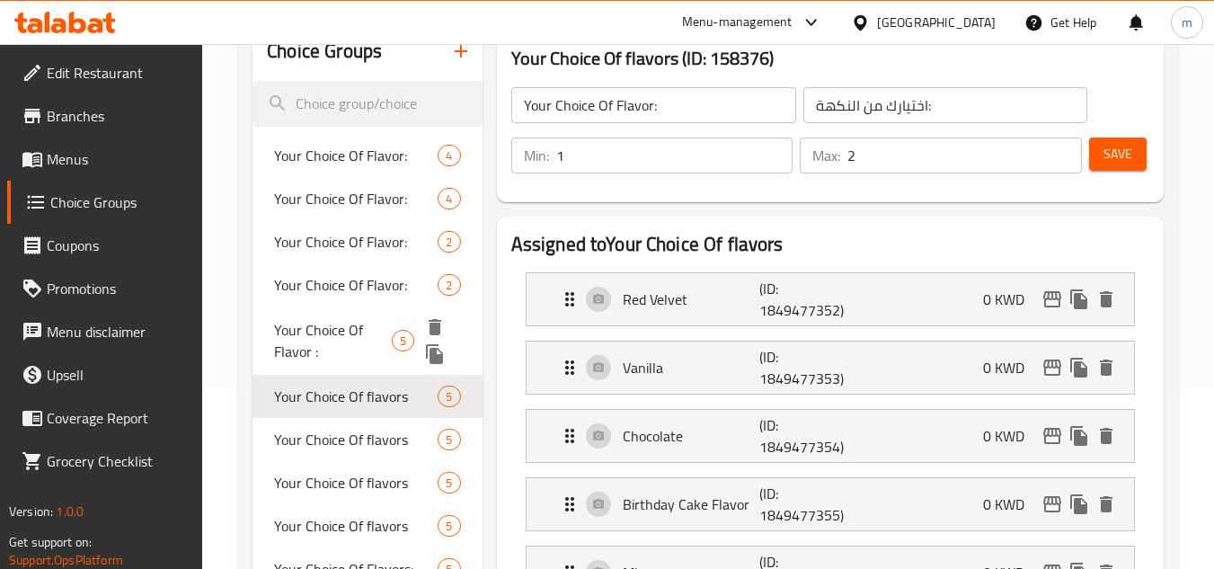
type input "Your Choice Of flavors"
type input "اختيارك من النكهات:"
type input "3"
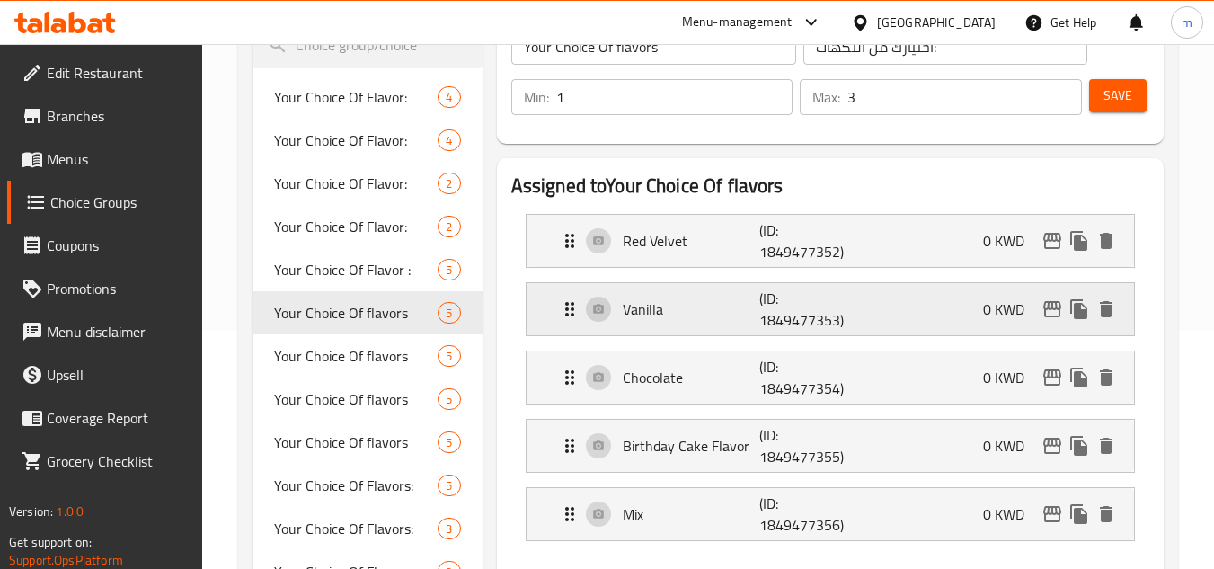
scroll to position [270, 0]
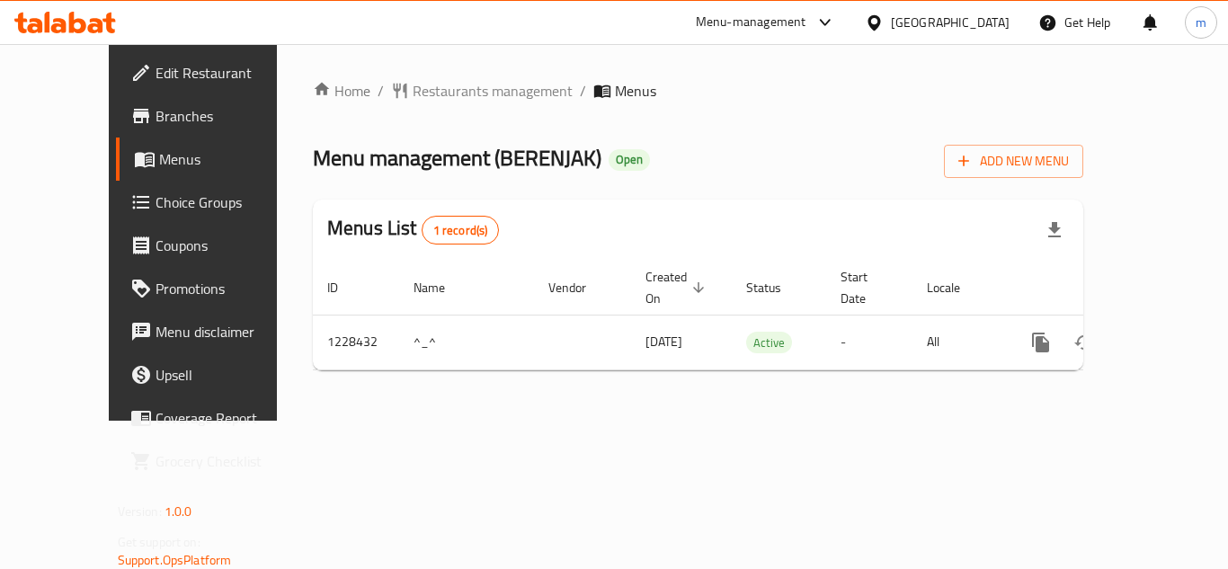
click at [87, 28] on icon at bounding box center [65, 23] width 102 height 22
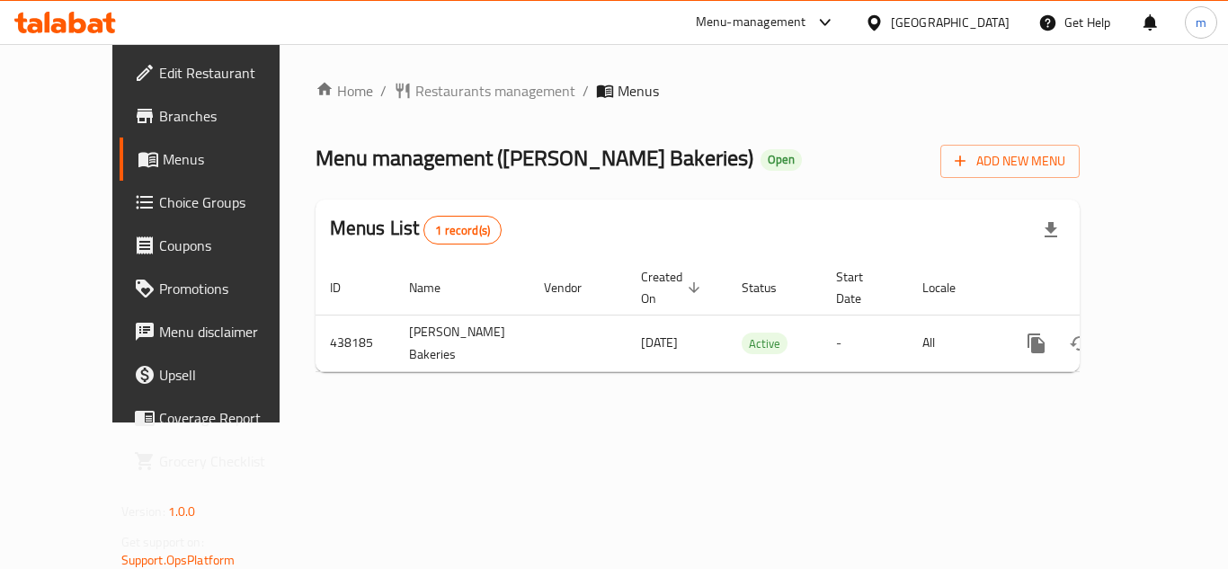
click at [85, 15] on icon at bounding box center [65, 23] width 102 height 22
click at [70, 22] on icon at bounding box center [77, 23] width 17 height 22
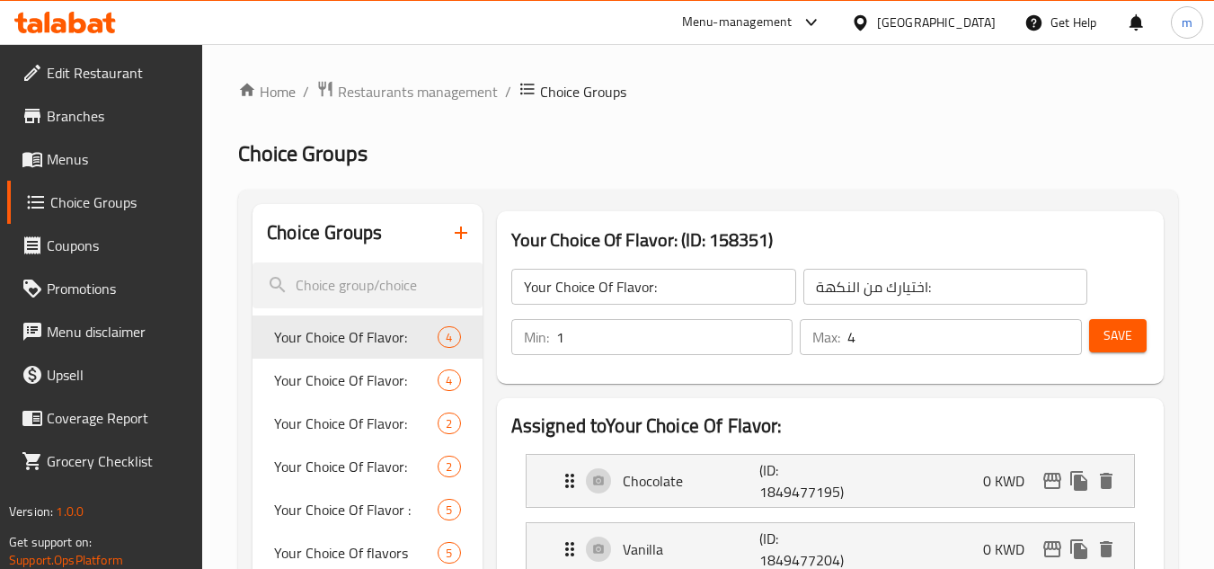
click at [67, 13] on icon at bounding box center [65, 23] width 102 height 22
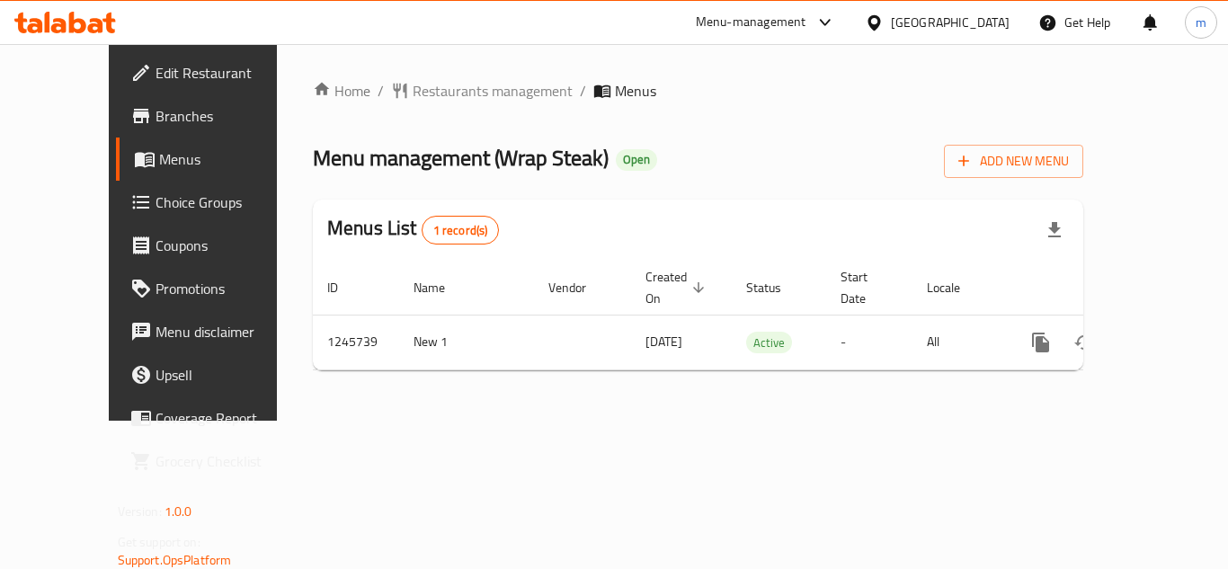
click at [85, 21] on icon at bounding box center [65, 23] width 102 height 22
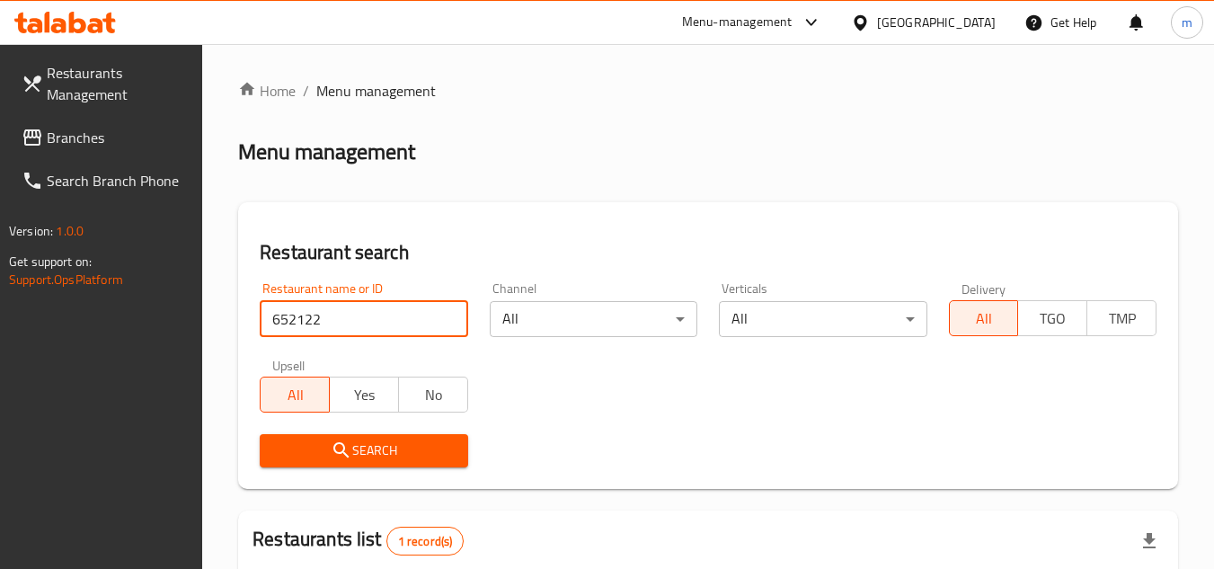
click at [105, 140] on span "Branches" at bounding box center [118, 138] width 142 height 22
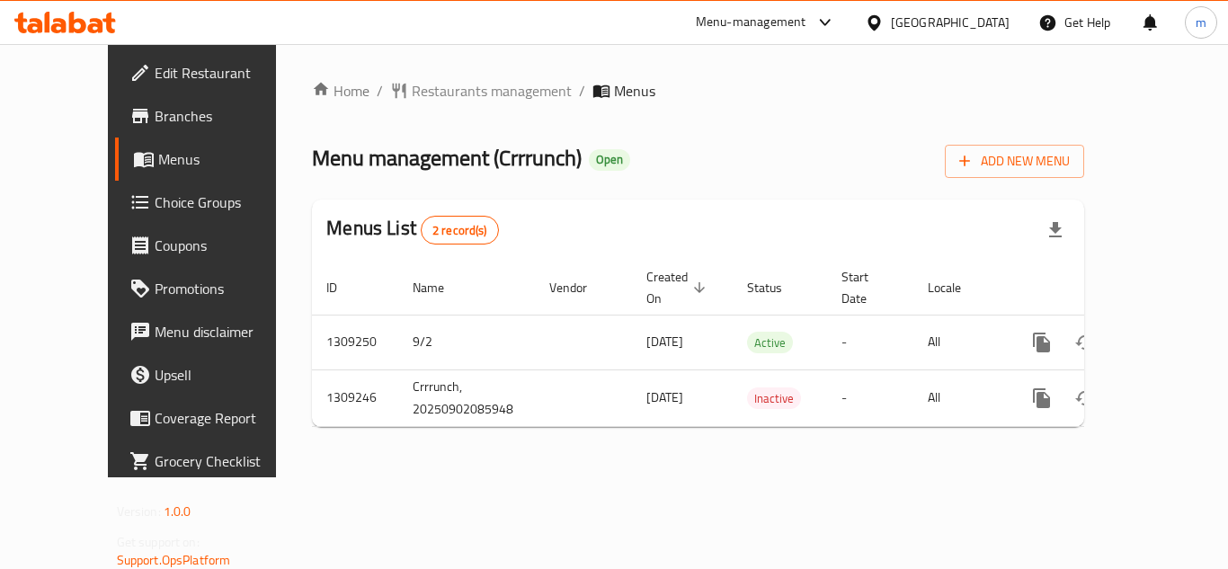
click at [83, 23] on icon at bounding box center [77, 23] width 17 height 22
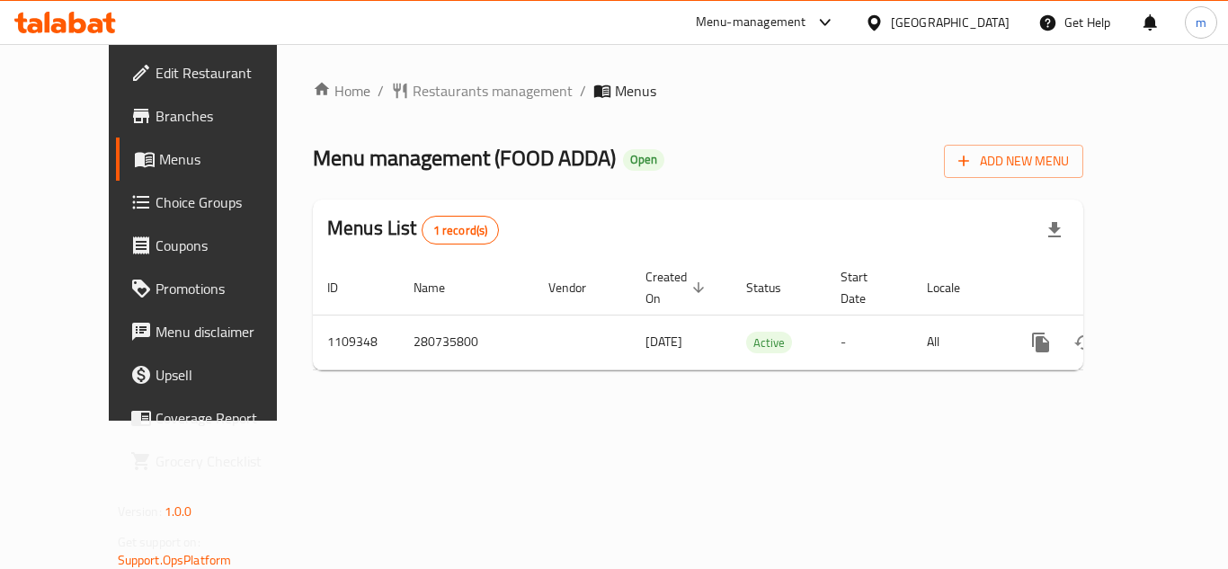
click at [87, 22] on icon at bounding box center [65, 23] width 102 height 22
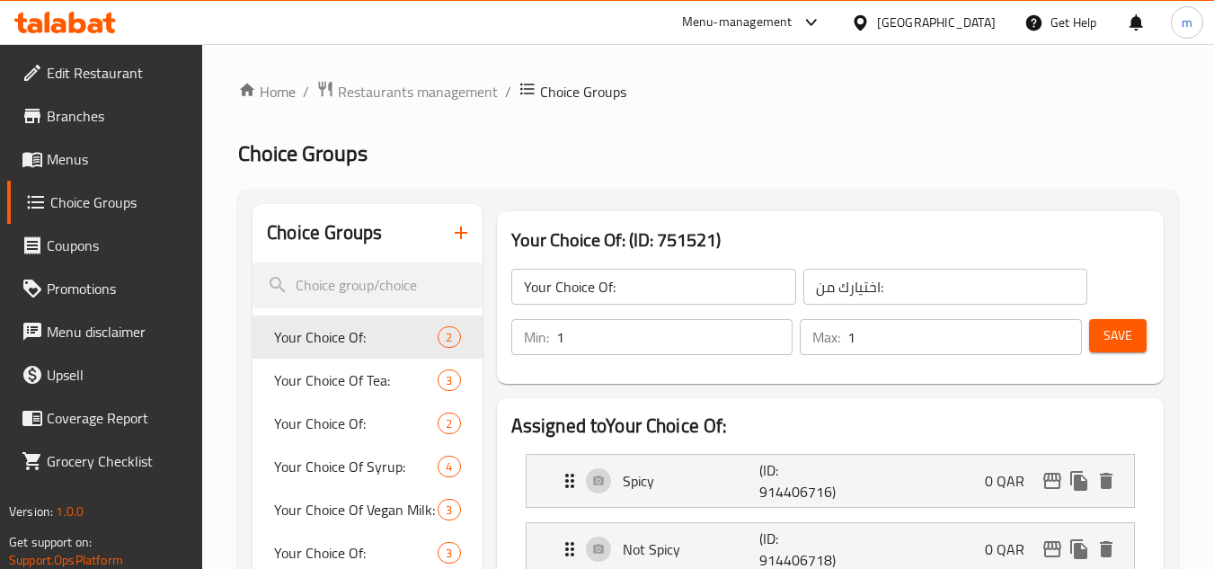
click at [109, 16] on icon at bounding box center [108, 23] width 13 height 21
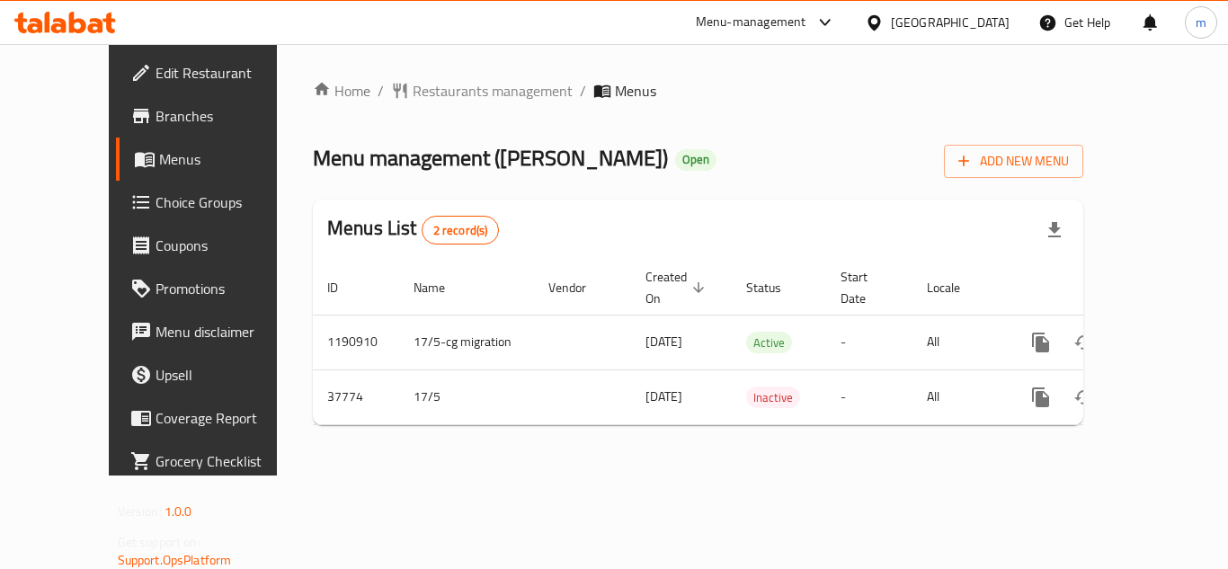
click at [85, 17] on icon at bounding box center [65, 23] width 102 height 22
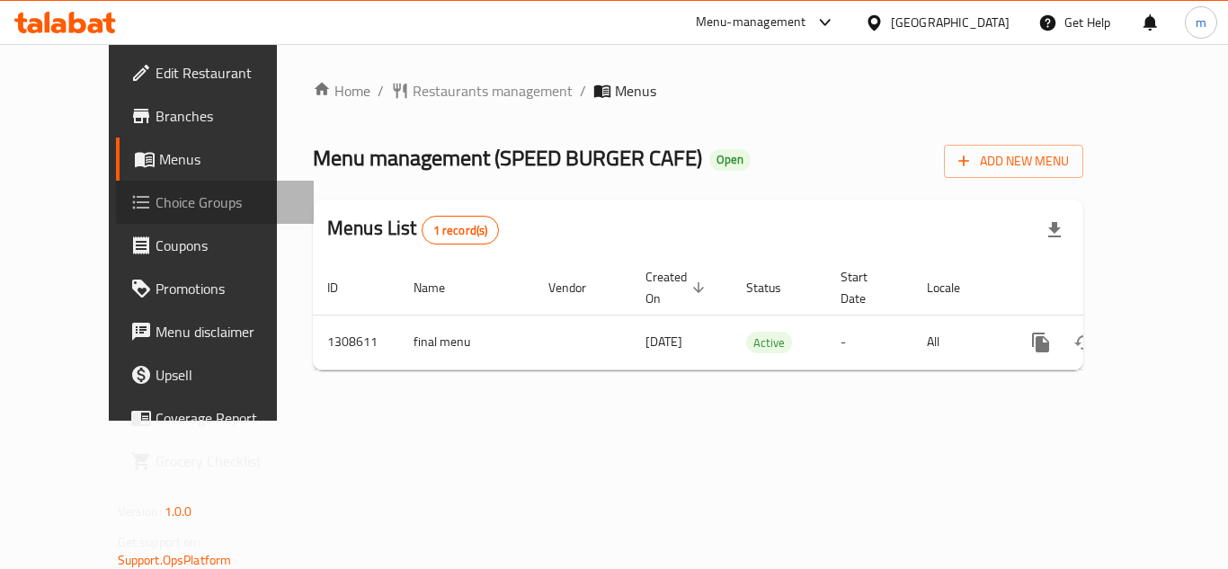
click at [155, 211] on span "Choice Groups" at bounding box center [227, 202] width 144 height 22
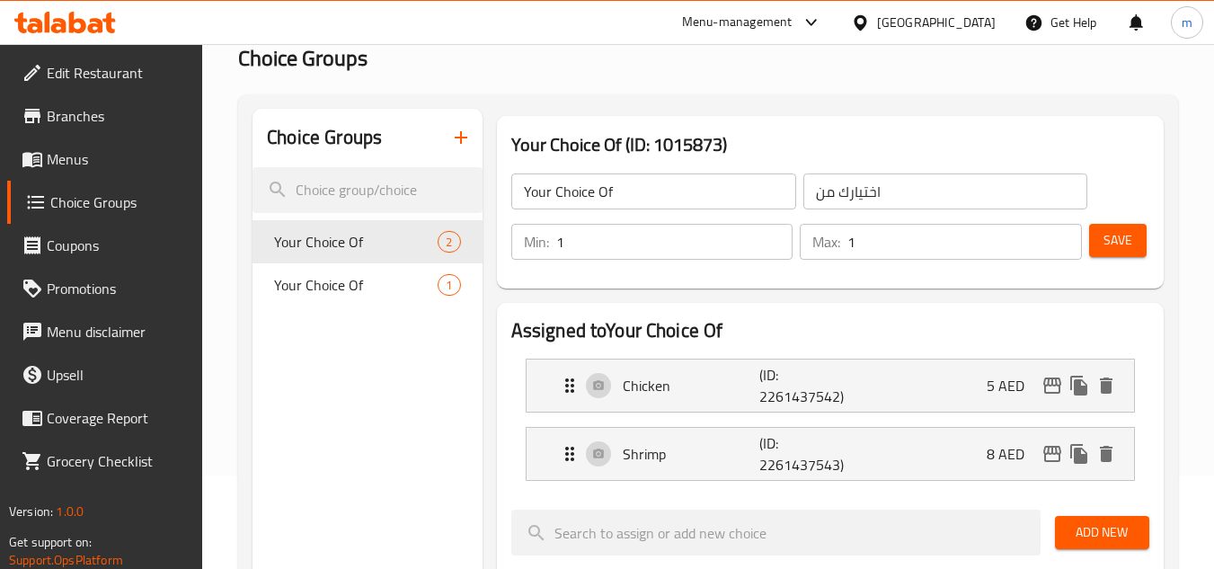
scroll to position [90, 0]
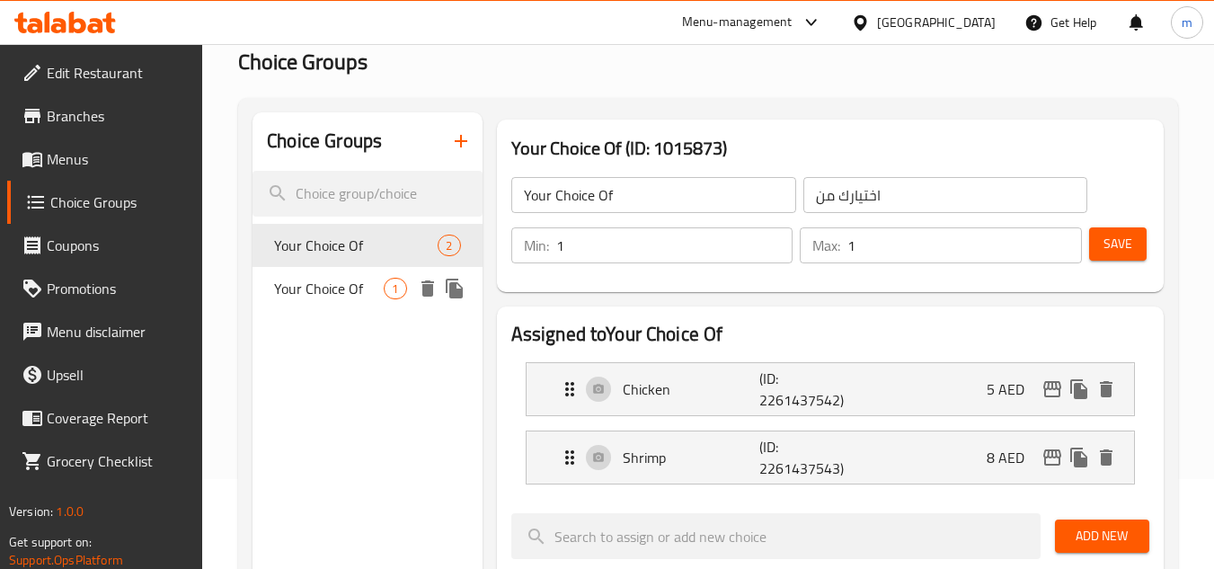
click at [337, 280] on span "Your Choice Of" at bounding box center [329, 289] width 110 height 22
type input "Your Choice Of"
type input "اختيارك من"
type input "0"
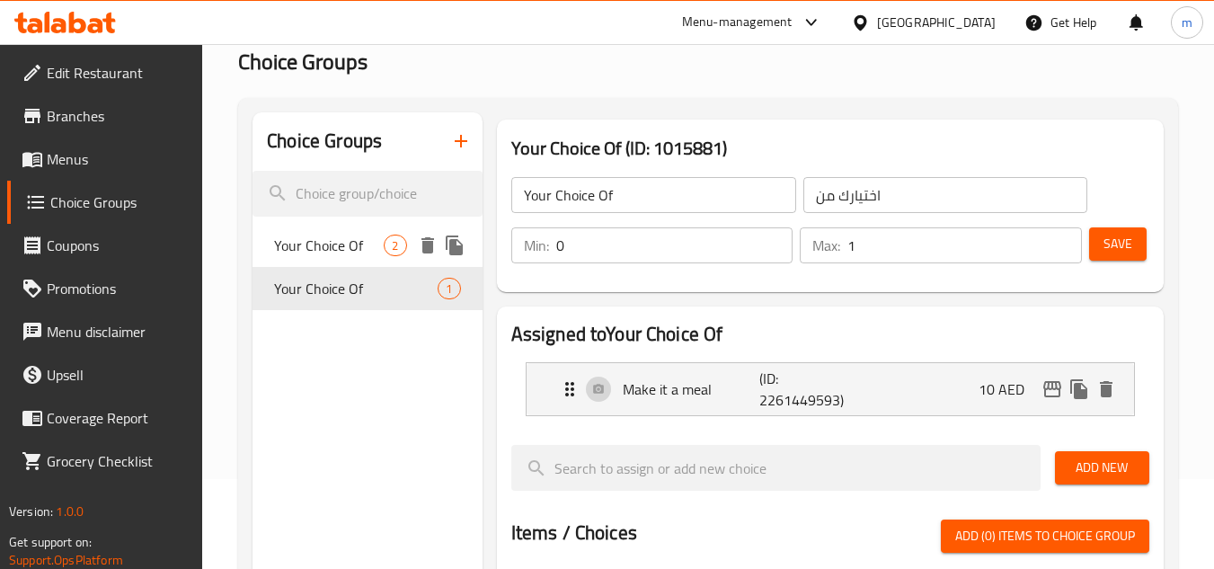
click at [367, 239] on span "Your Choice Of" at bounding box center [329, 246] width 110 height 22
type input "Your Choice Of"
type input "اختيارك من"
type input "1"
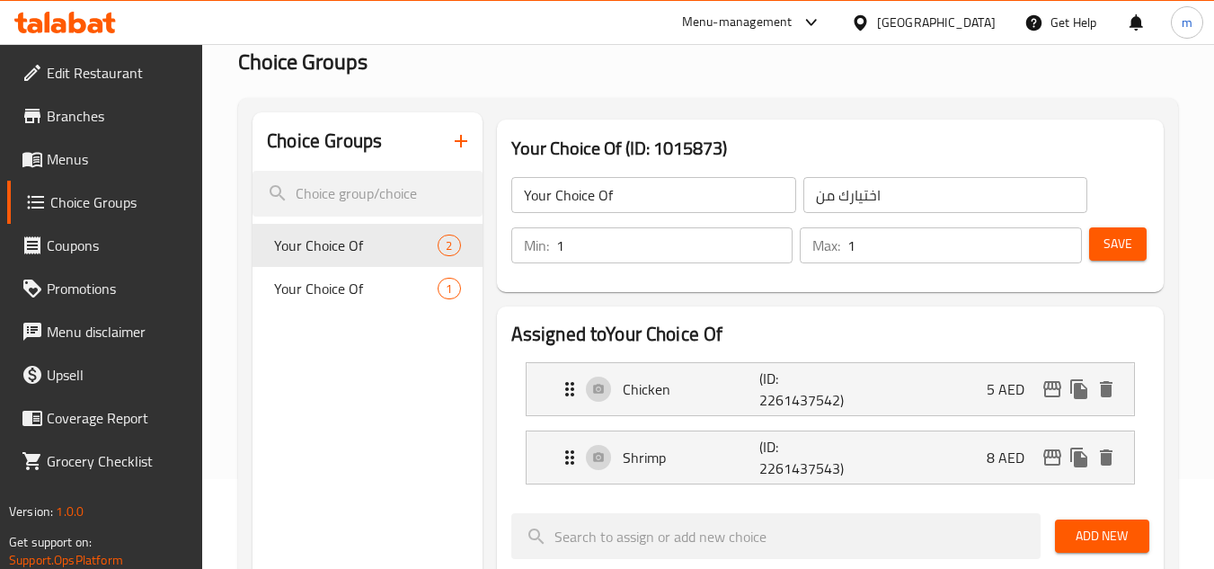
click at [80, 133] on link "Branches" at bounding box center [105, 115] width 196 height 43
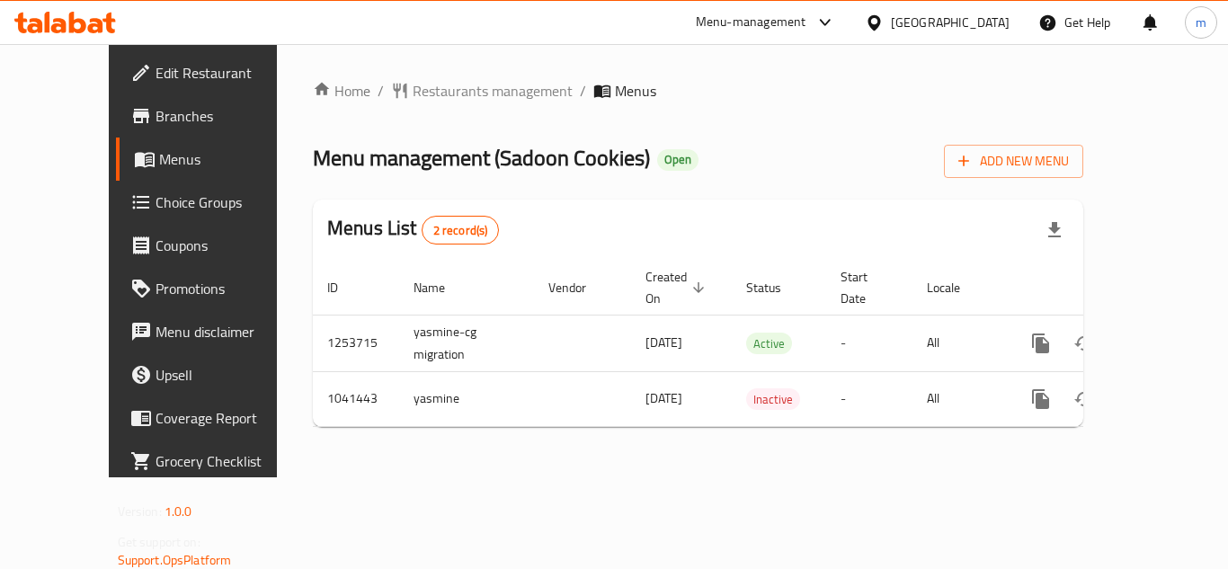
click at [96, 23] on icon at bounding box center [65, 23] width 102 height 22
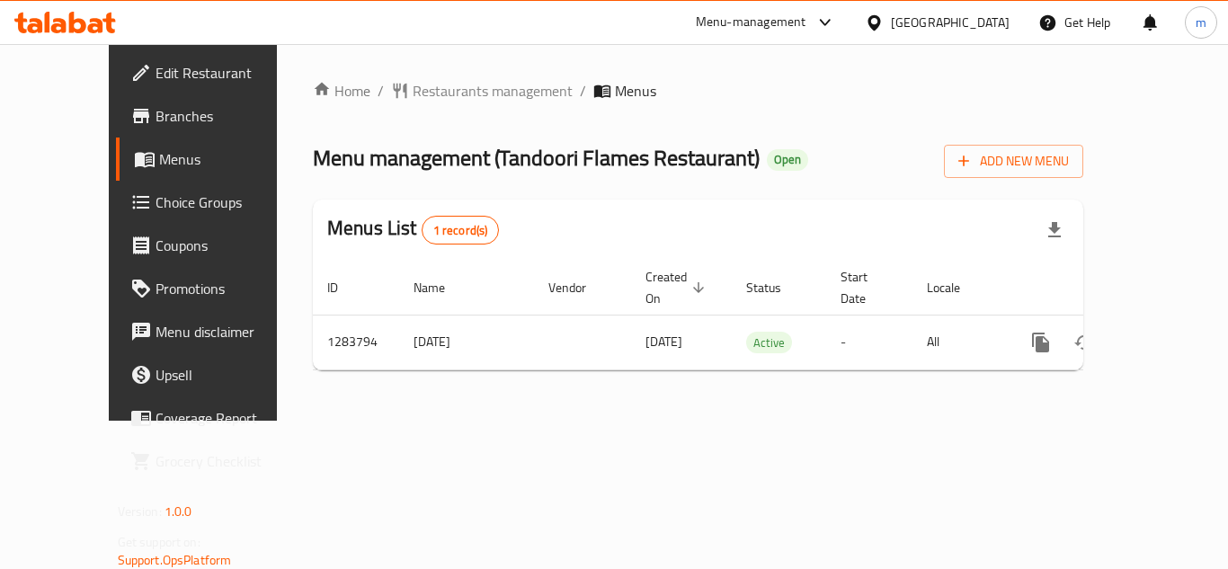
click at [95, 31] on icon at bounding box center [95, 25] width 15 height 15
click at [155, 201] on span "Choice Groups" at bounding box center [227, 202] width 144 height 22
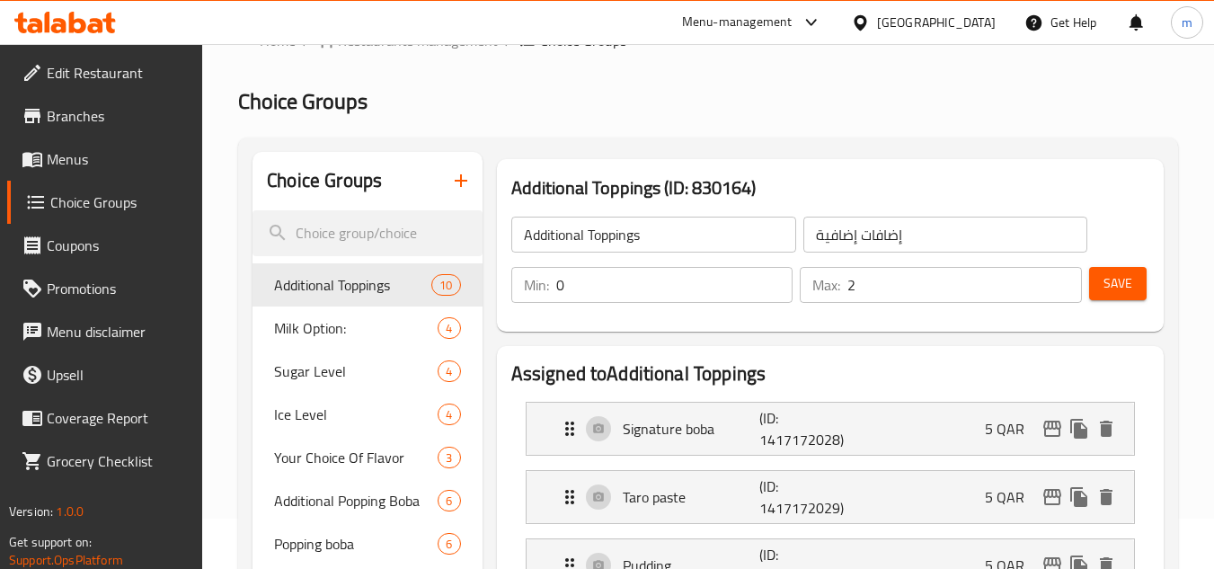
scroll to position [180, 0]
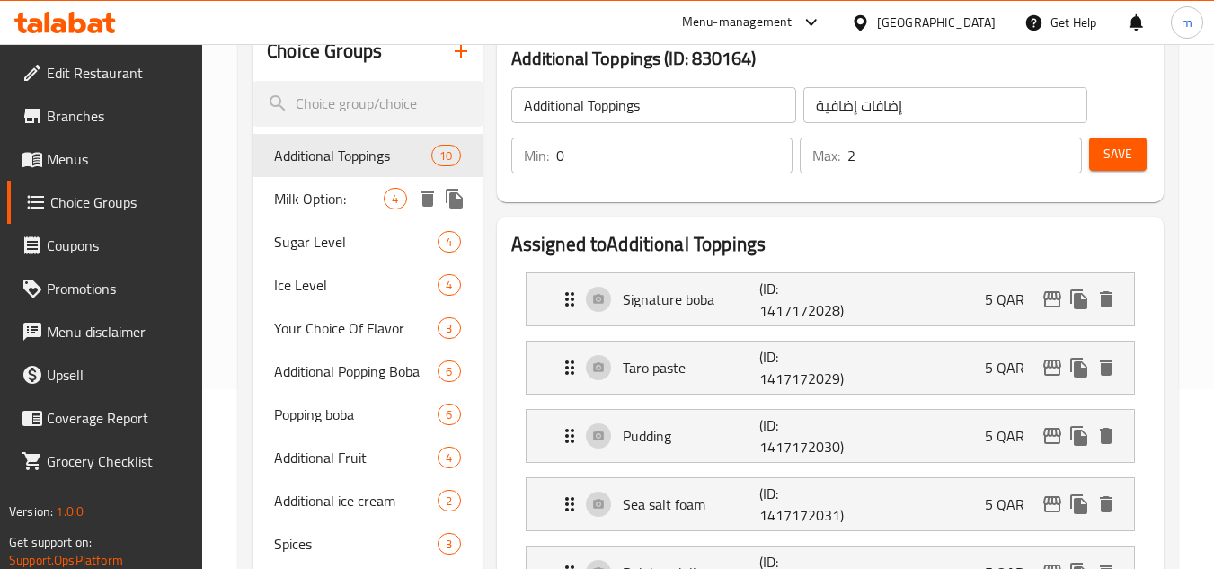
click at [313, 204] on span "Milk Option:" at bounding box center [329, 199] width 110 height 22
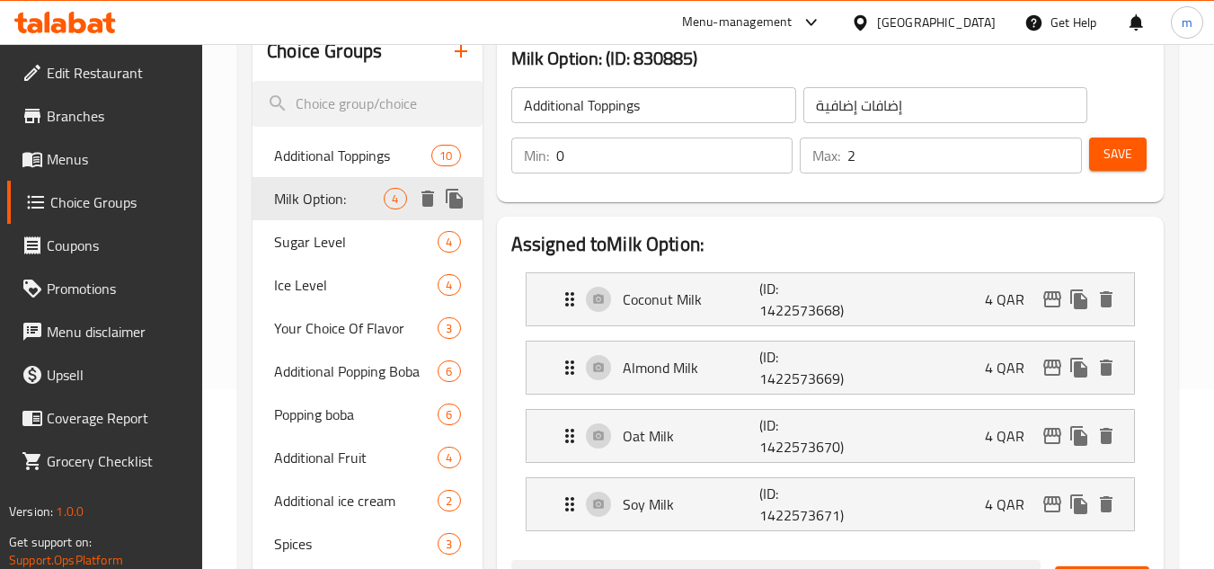
type input "Milk Option:"
type input "خيار حليب:"
type input "1"
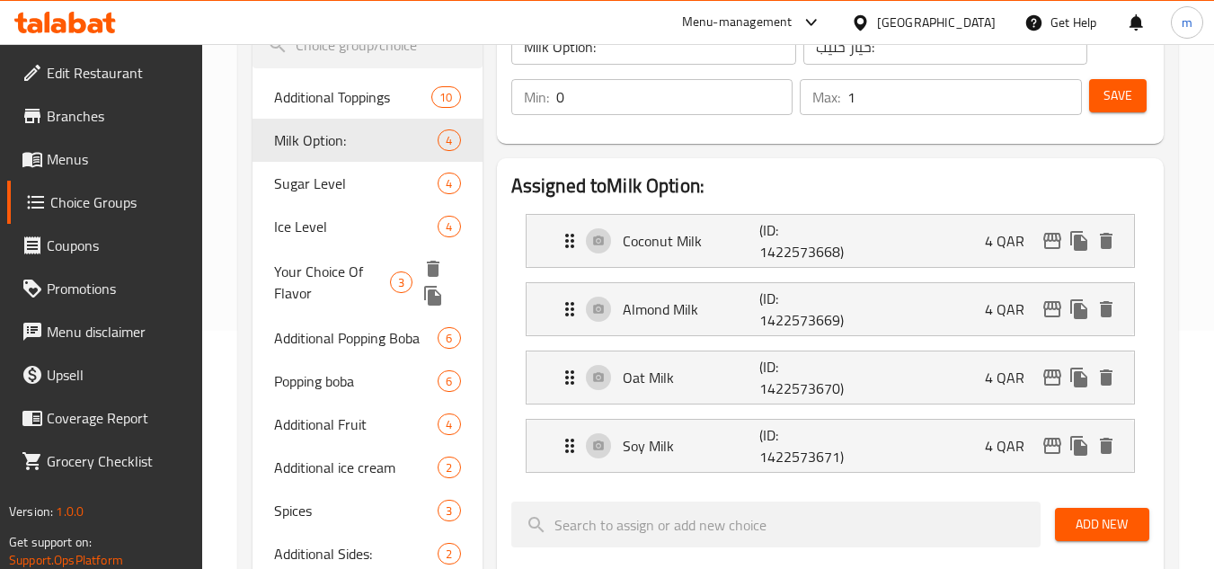
scroll to position [270, 0]
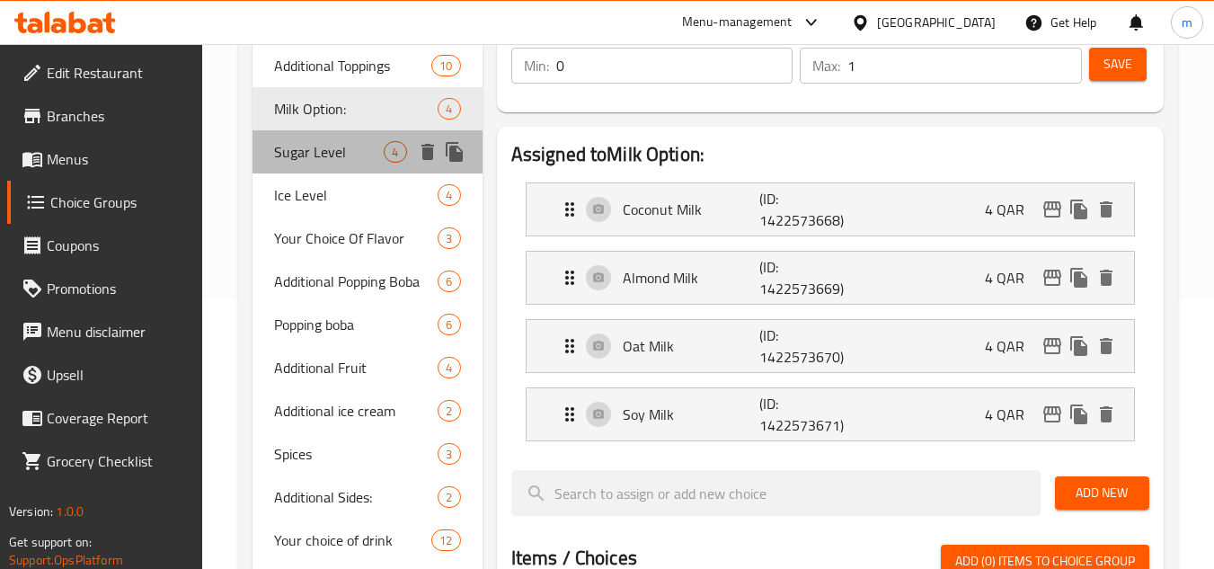
click at [304, 157] on span "Sugar Level" at bounding box center [329, 152] width 110 height 22
type input "Sugar Level"
type input "سكر مستوى"
type input "1"
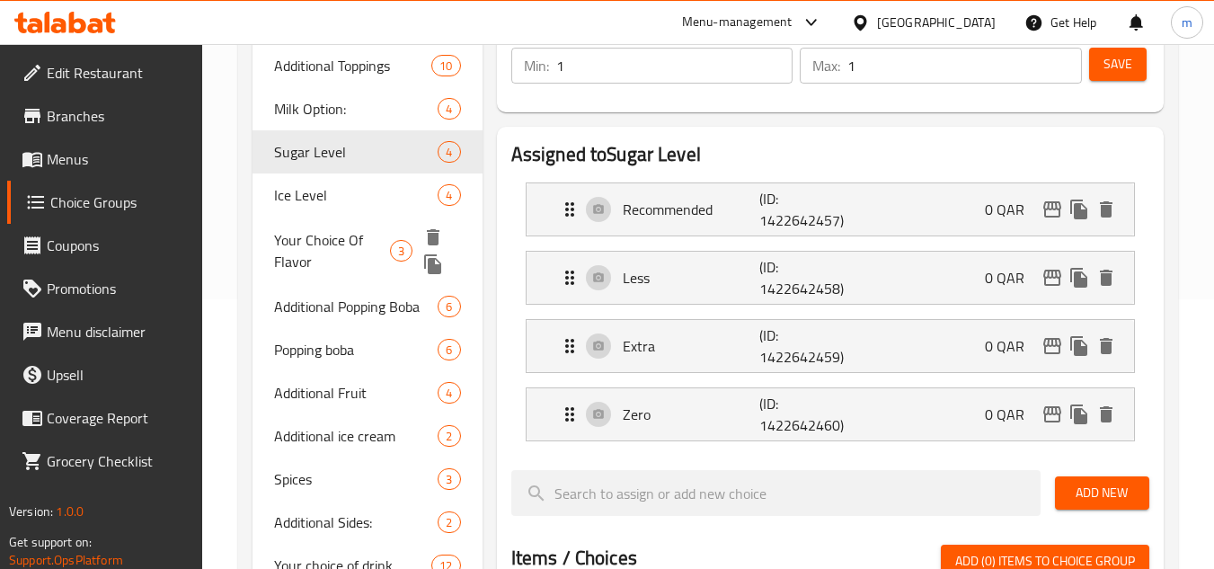
scroll to position [180, 0]
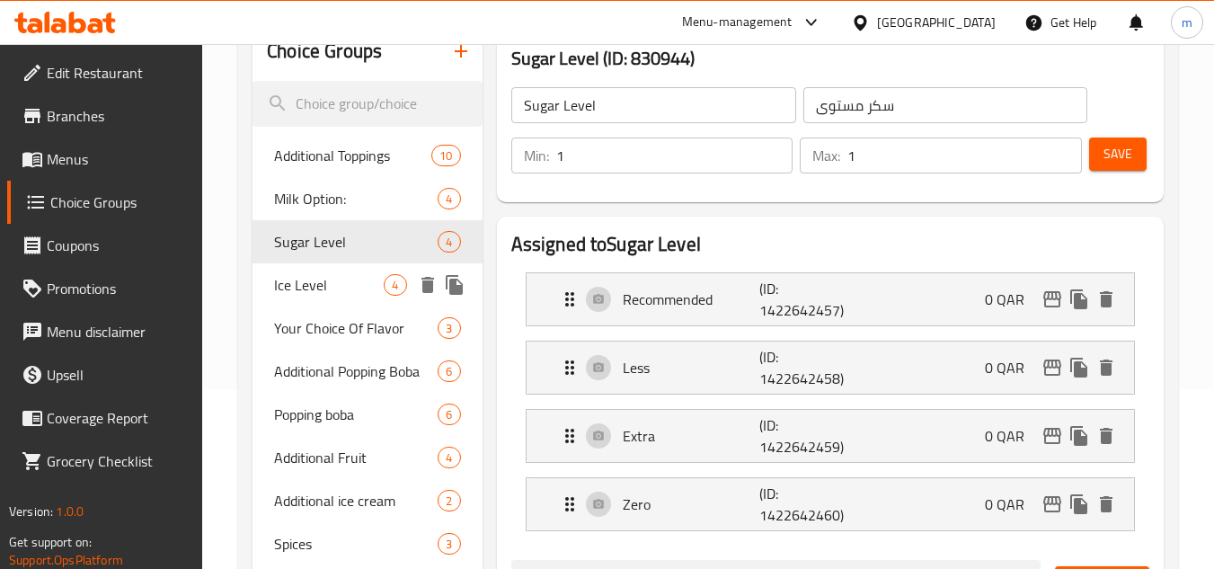
click at [307, 274] on span "Ice Level" at bounding box center [329, 285] width 110 height 22
type input "Ice Level"
type input "مستوى جليد"
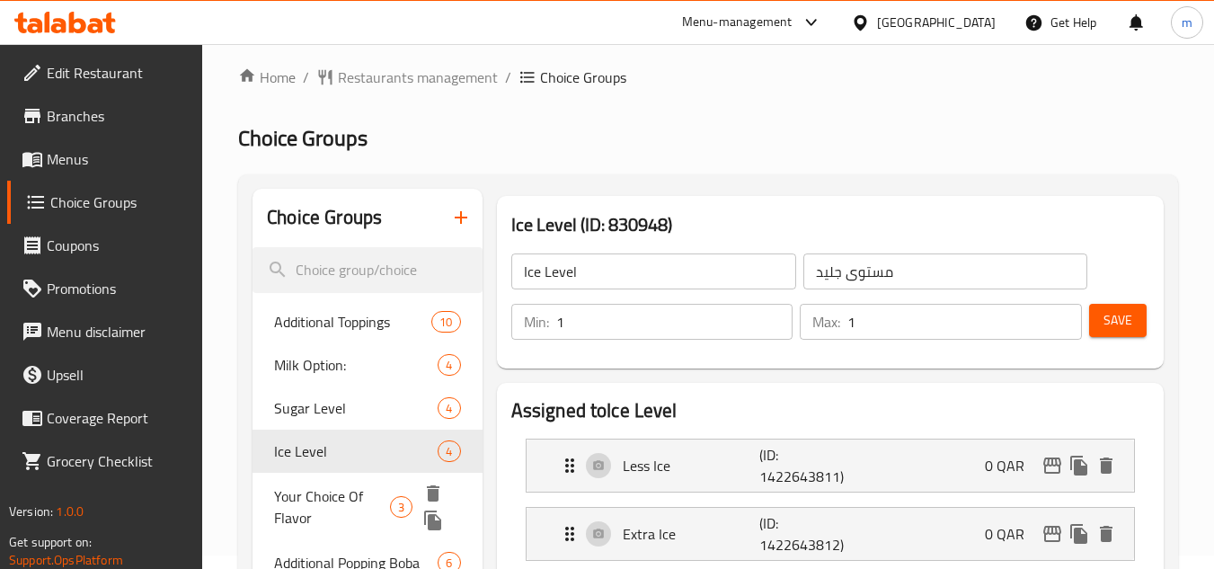
scroll to position [0, 0]
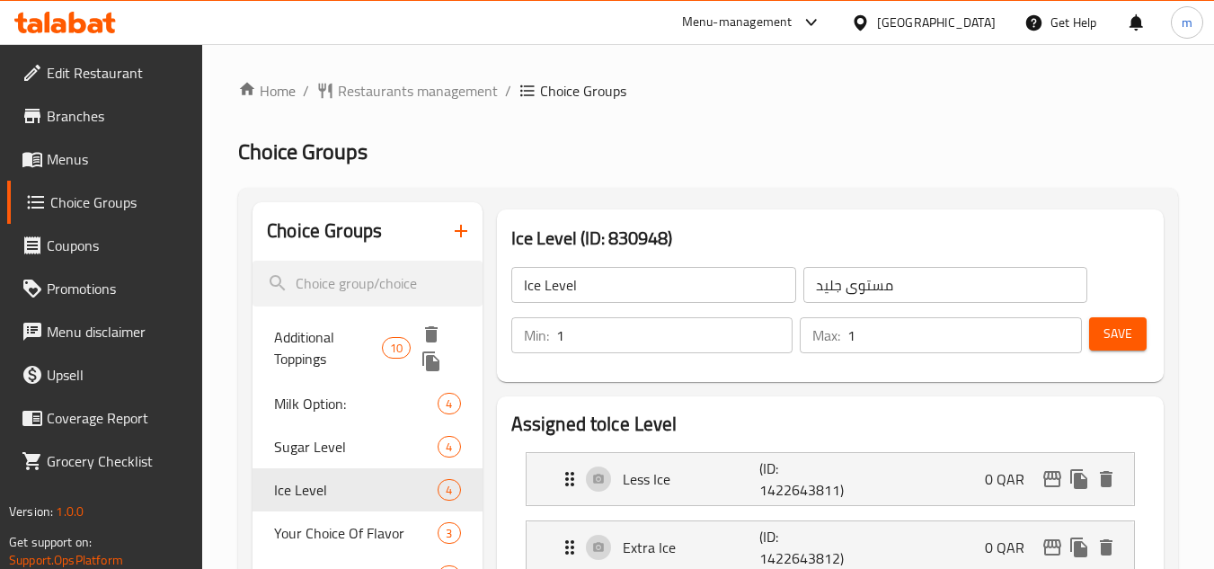
click at [342, 331] on span "Additional Toppings" at bounding box center [328, 347] width 108 height 43
type input "Additional Toppings"
type input "إضافات إضافية"
type input "0"
type input "2"
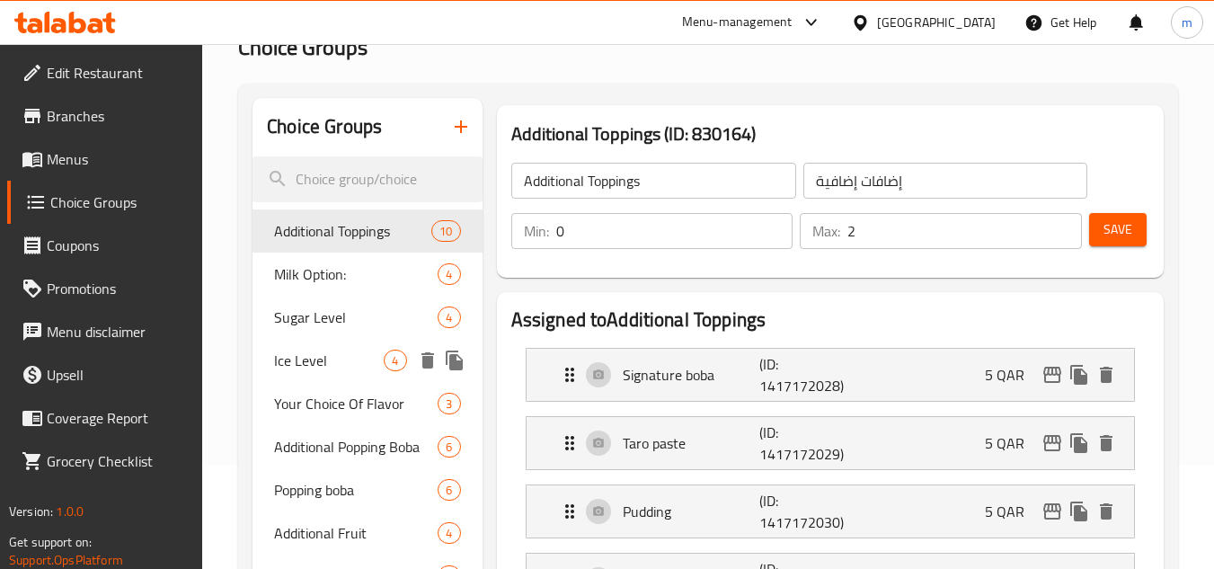
scroll to position [90, 0]
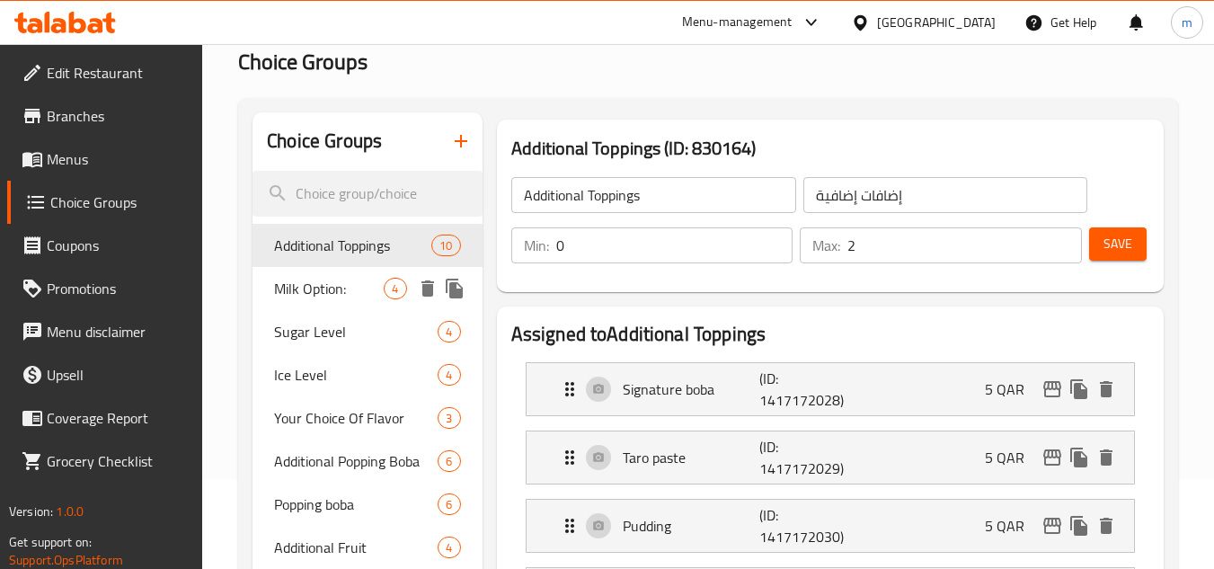
click at [351, 298] on span "Milk Option:" at bounding box center [329, 289] width 110 height 22
type input "Milk Option:"
type input "خيار حليب:"
type input "1"
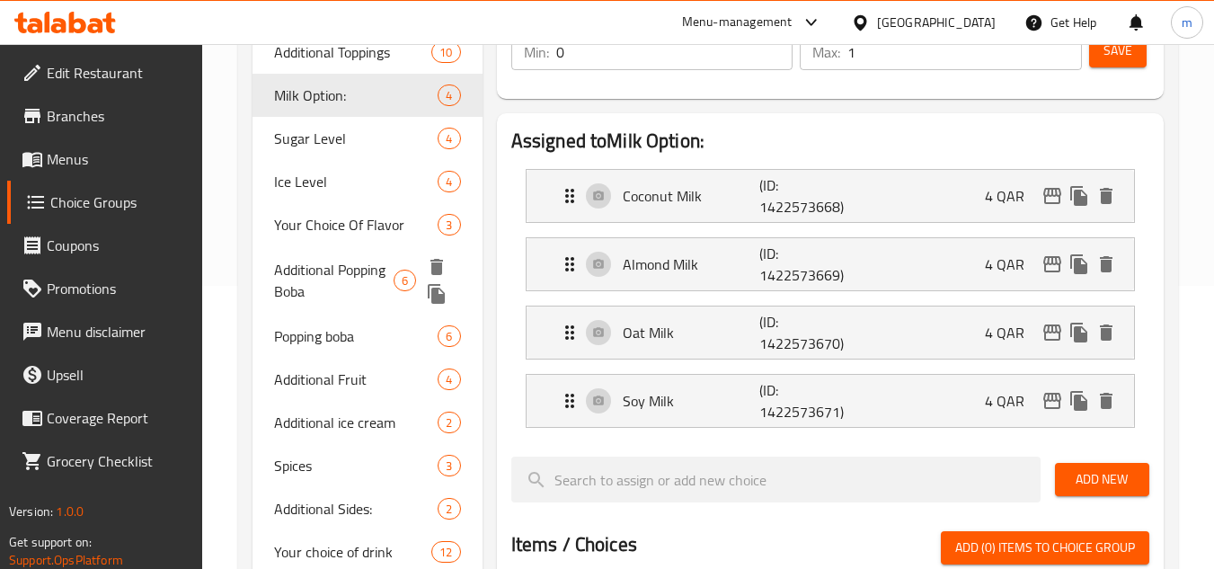
scroll to position [180, 0]
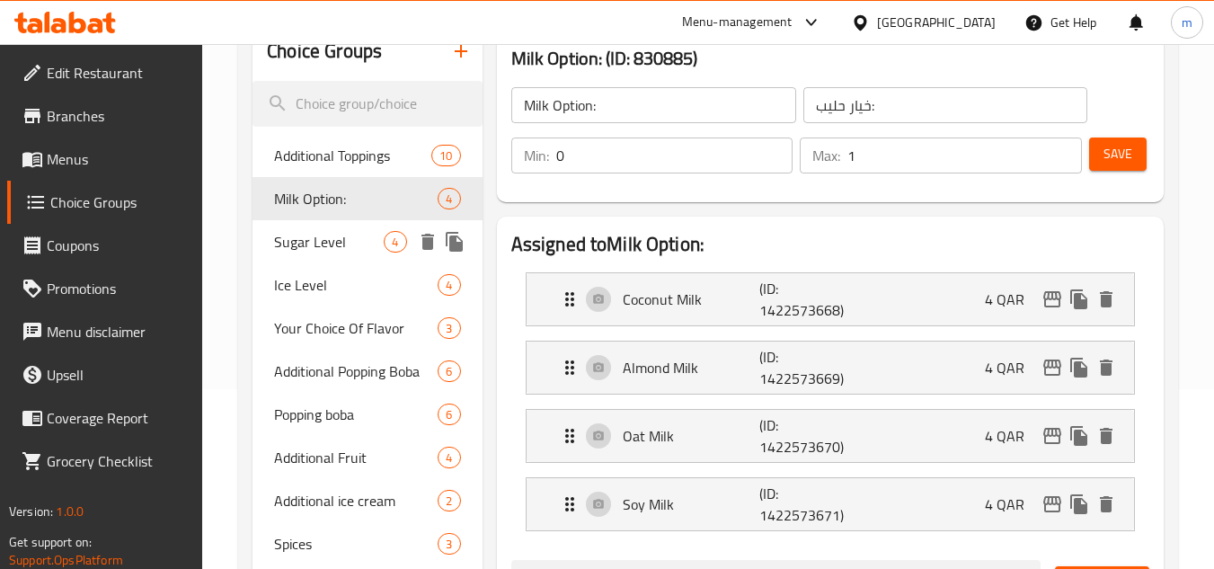
click at [324, 240] on span "Sugar Level" at bounding box center [329, 242] width 110 height 22
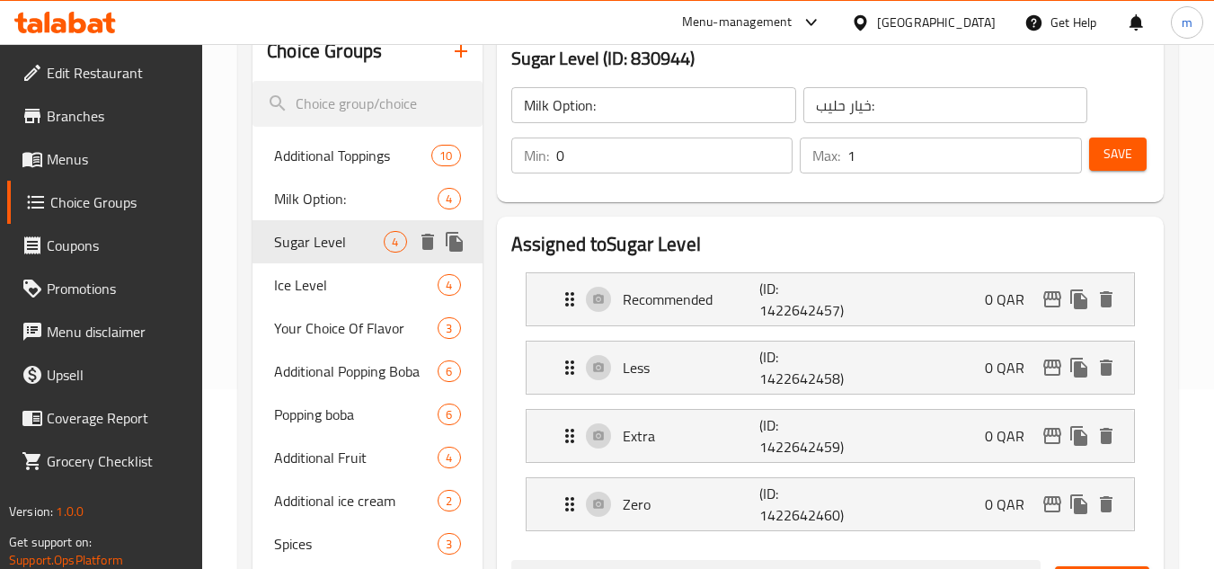
type input "Sugar Level"
type input "سكر مستوى"
type input "1"
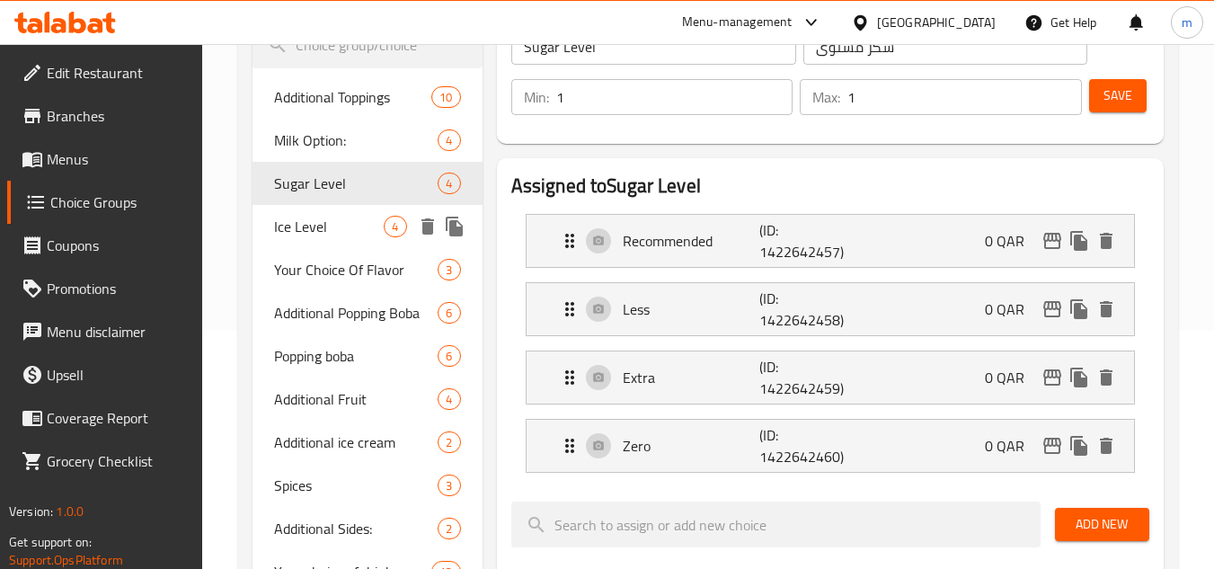
scroll to position [270, 0]
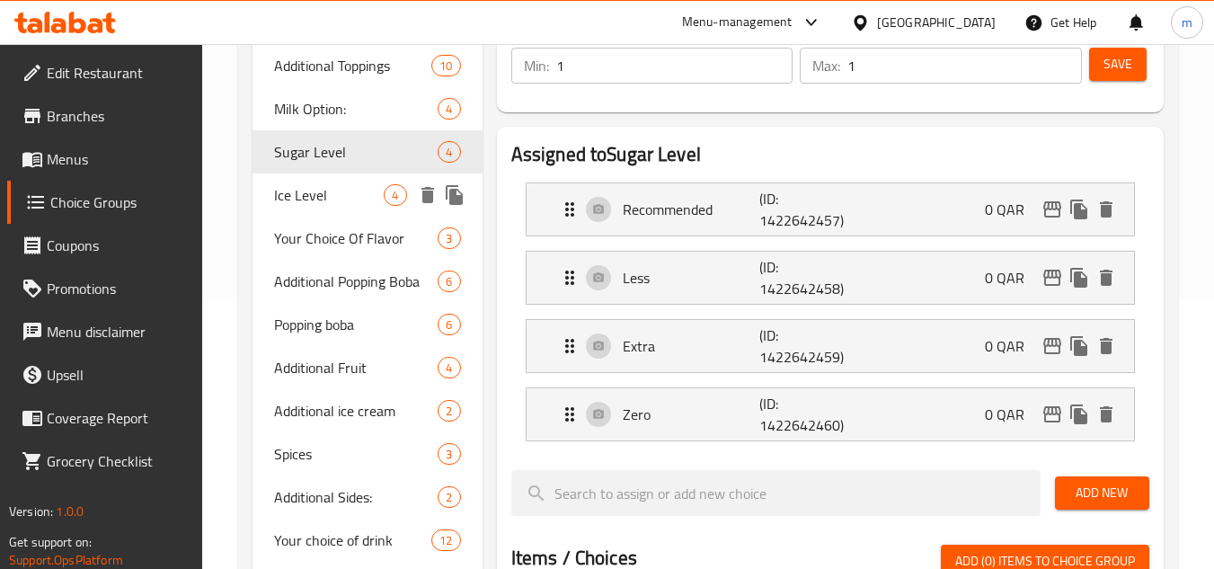
click at [306, 198] on span "Ice Level" at bounding box center [329, 195] width 110 height 22
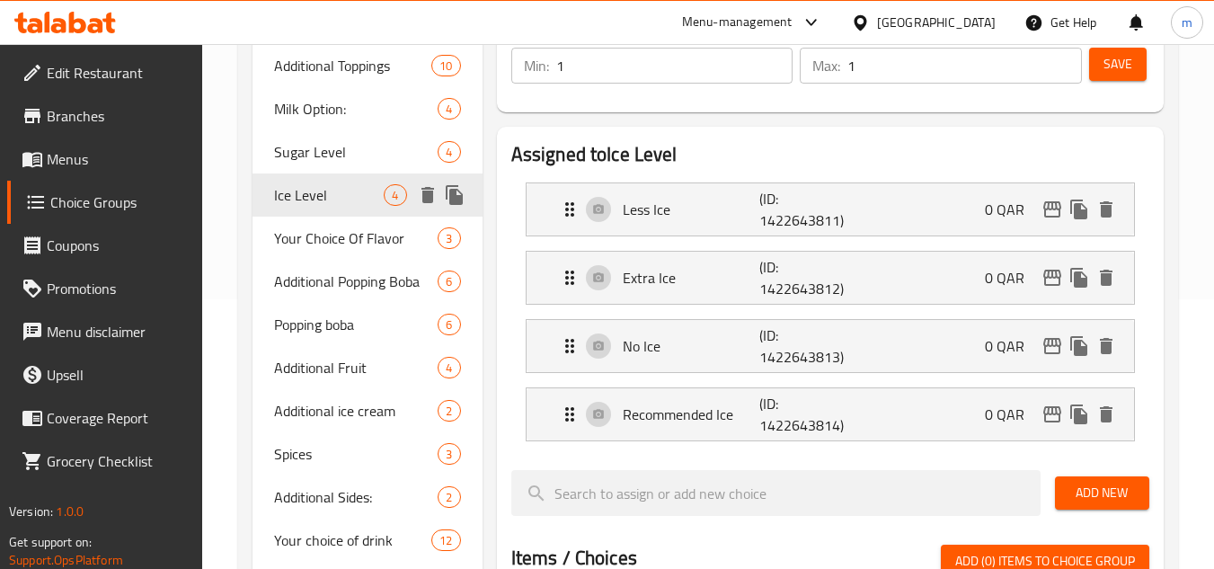
type input "Ice Level"
type input "مستوى جليد"
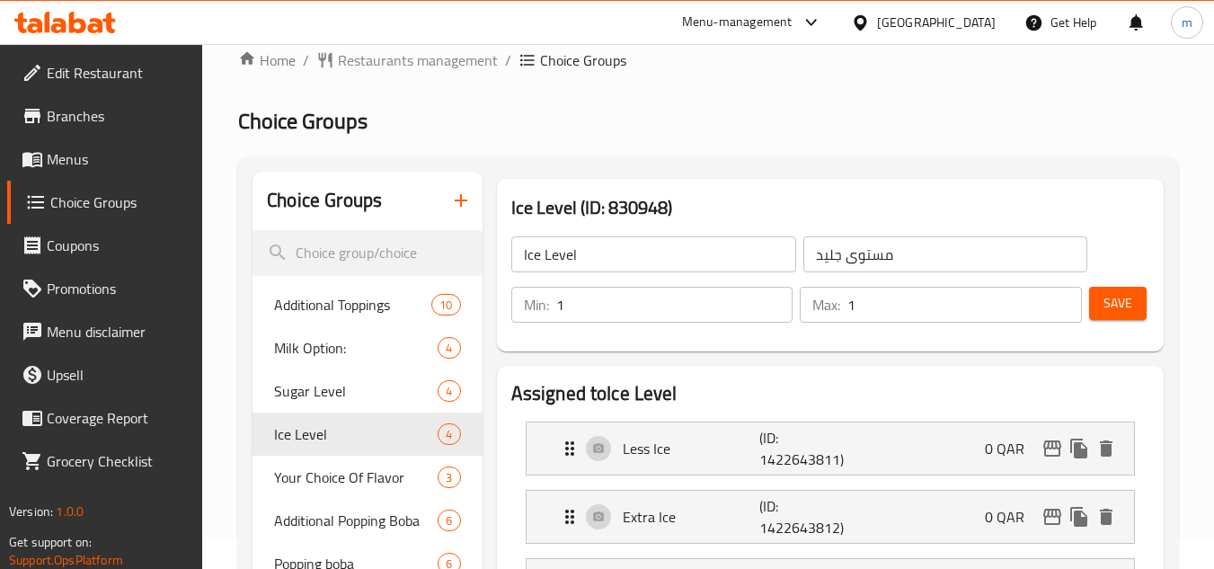
scroll to position [0, 0]
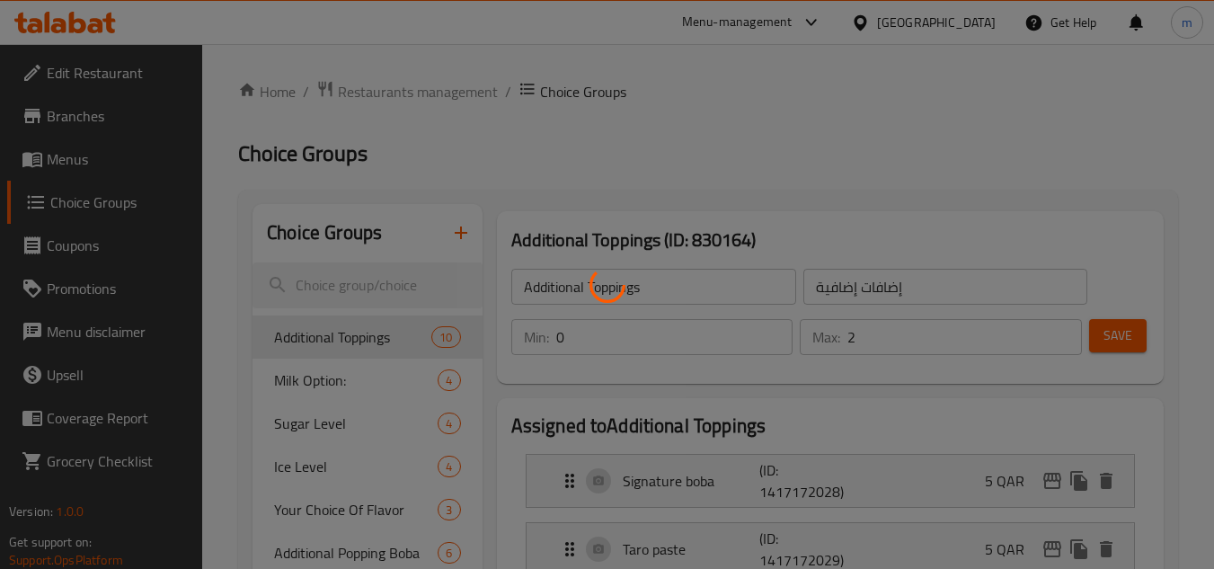
click at [86, 163] on div at bounding box center [607, 284] width 1214 height 569
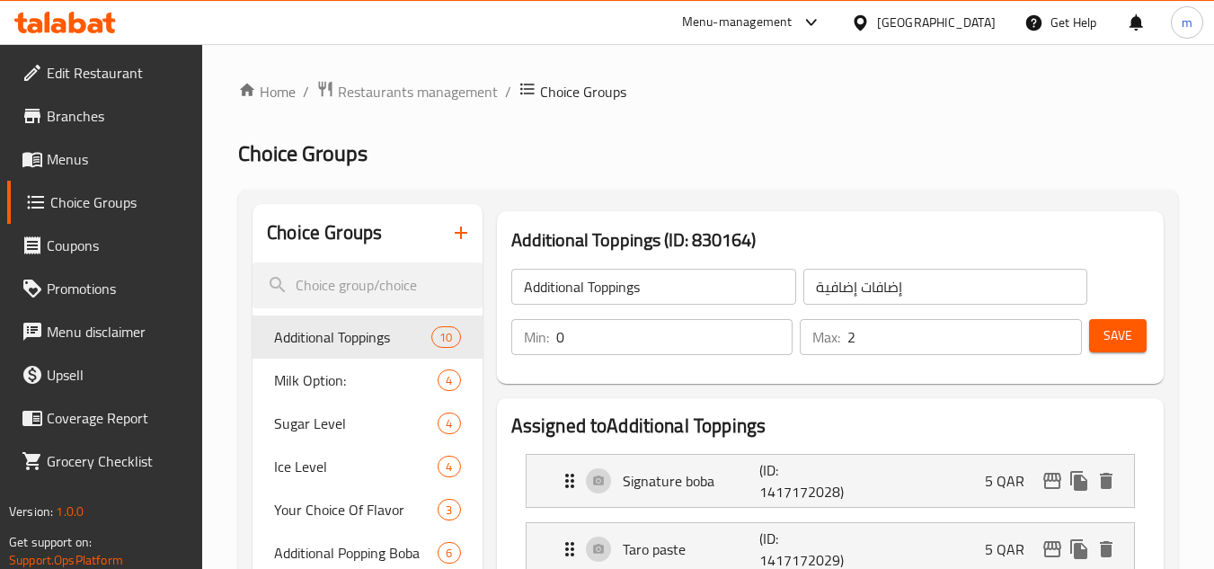
click at [86, 163] on div at bounding box center [607, 284] width 1214 height 569
click at [82, 13] on icon at bounding box center [65, 23] width 102 height 22
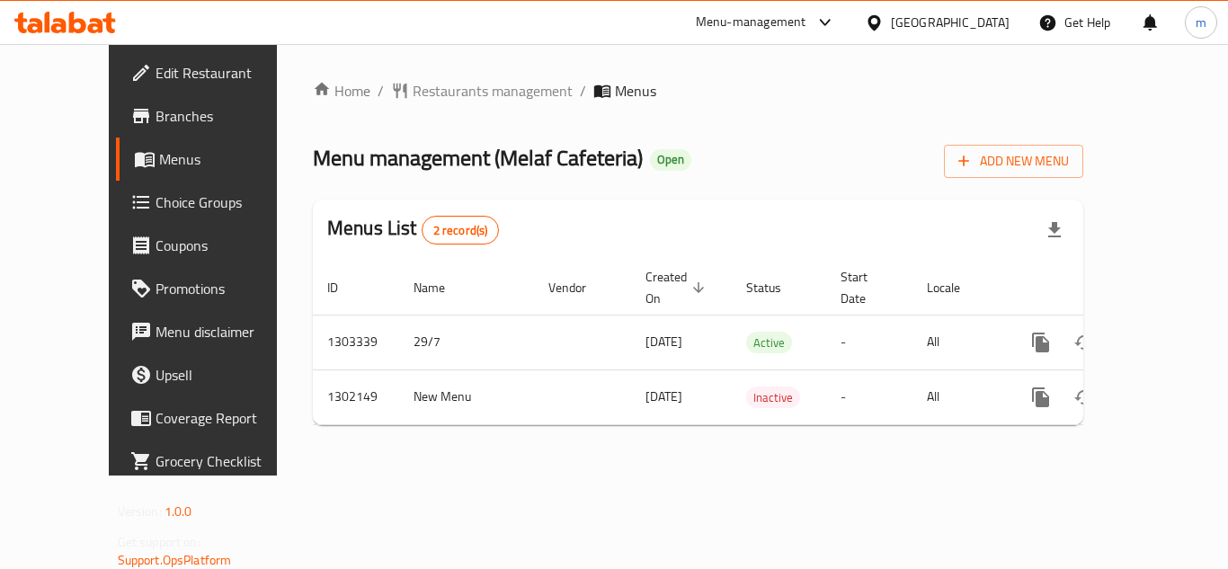
click at [51, 25] on icon at bounding box center [65, 23] width 102 height 22
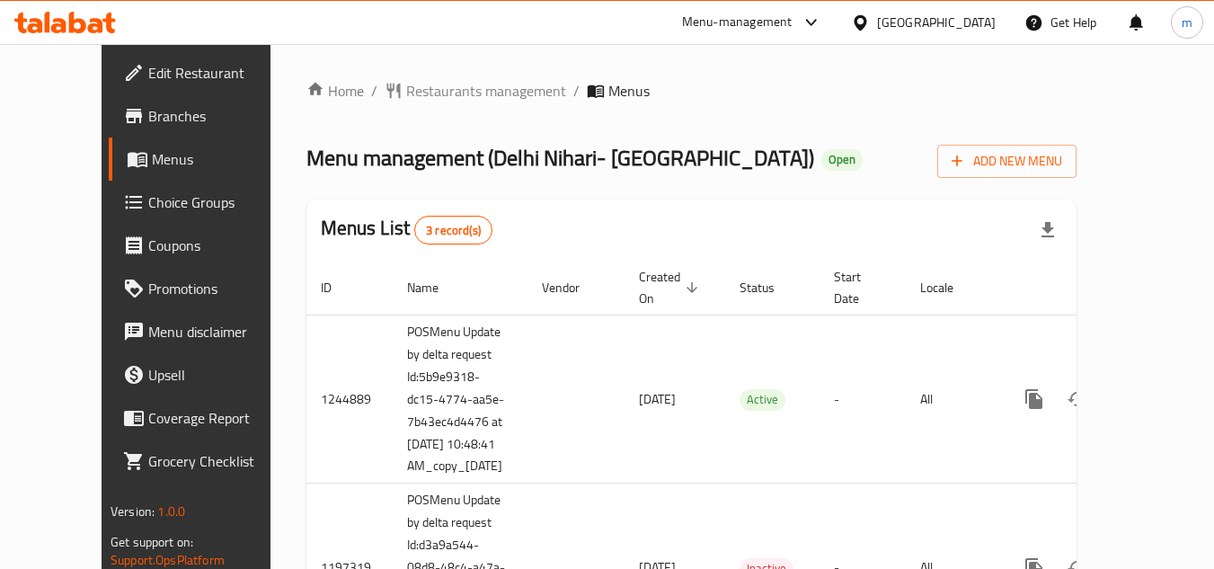
click at [617, 235] on div "Menus List 3 record(s)" at bounding box center [691, 230] width 770 height 61
drag, startPoint x: 617, startPoint y: 235, endPoint x: 610, endPoint y: 226, distance: 11.0
click at [617, 238] on div "Menus List 3 record(s)" at bounding box center [691, 230] width 770 height 61
click at [432, 104] on div "Home / Restaurants management / Menus Menu management ( [GEOGRAPHIC_DATA] [GEOG…" at bounding box center [691, 458] width 770 height 756
click at [439, 81] on span "Restaurants management" at bounding box center [486, 91] width 160 height 22
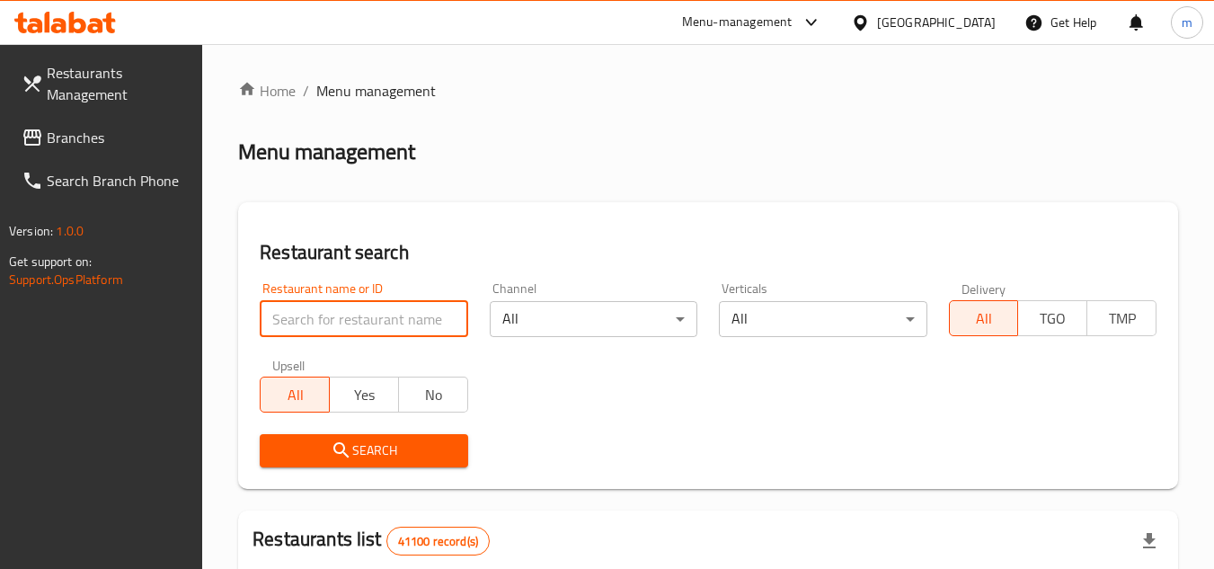
click at [288, 313] on input "search" at bounding box center [364, 319] width 208 height 36
paste input "12525"
type input "12525"
click button "Search" at bounding box center [364, 450] width 208 height 33
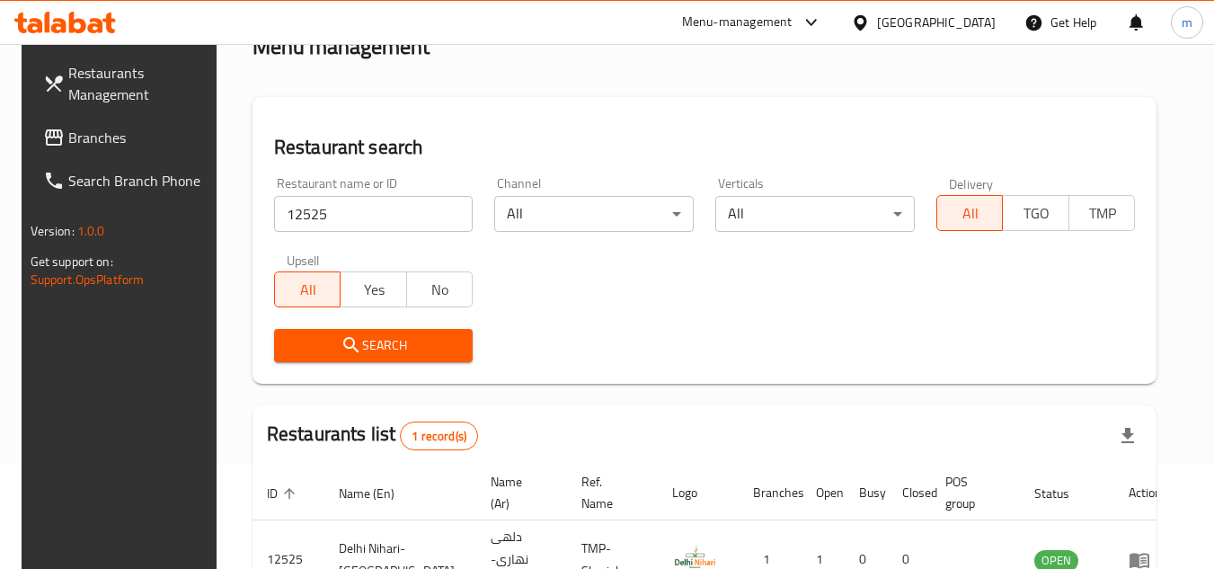
scroll to position [217, 0]
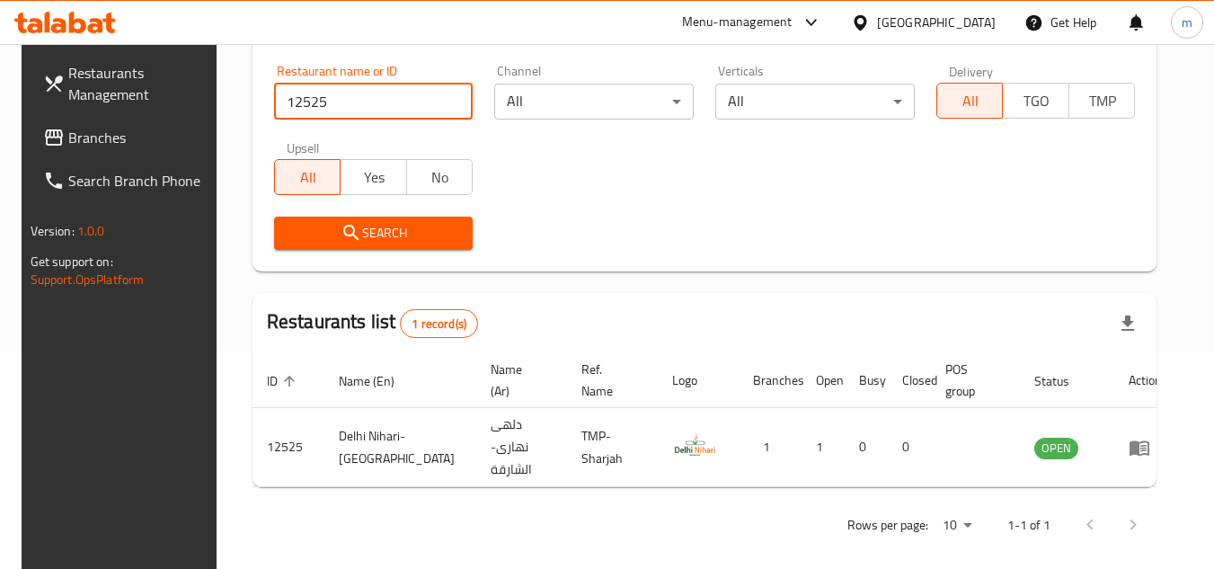
drag, startPoint x: 105, startPoint y: 129, endPoint x: 125, endPoint y: 126, distance: 20.0
click at [105, 129] on span "Branches" at bounding box center [139, 138] width 142 height 22
